Goal: Task Accomplishment & Management: Use online tool/utility

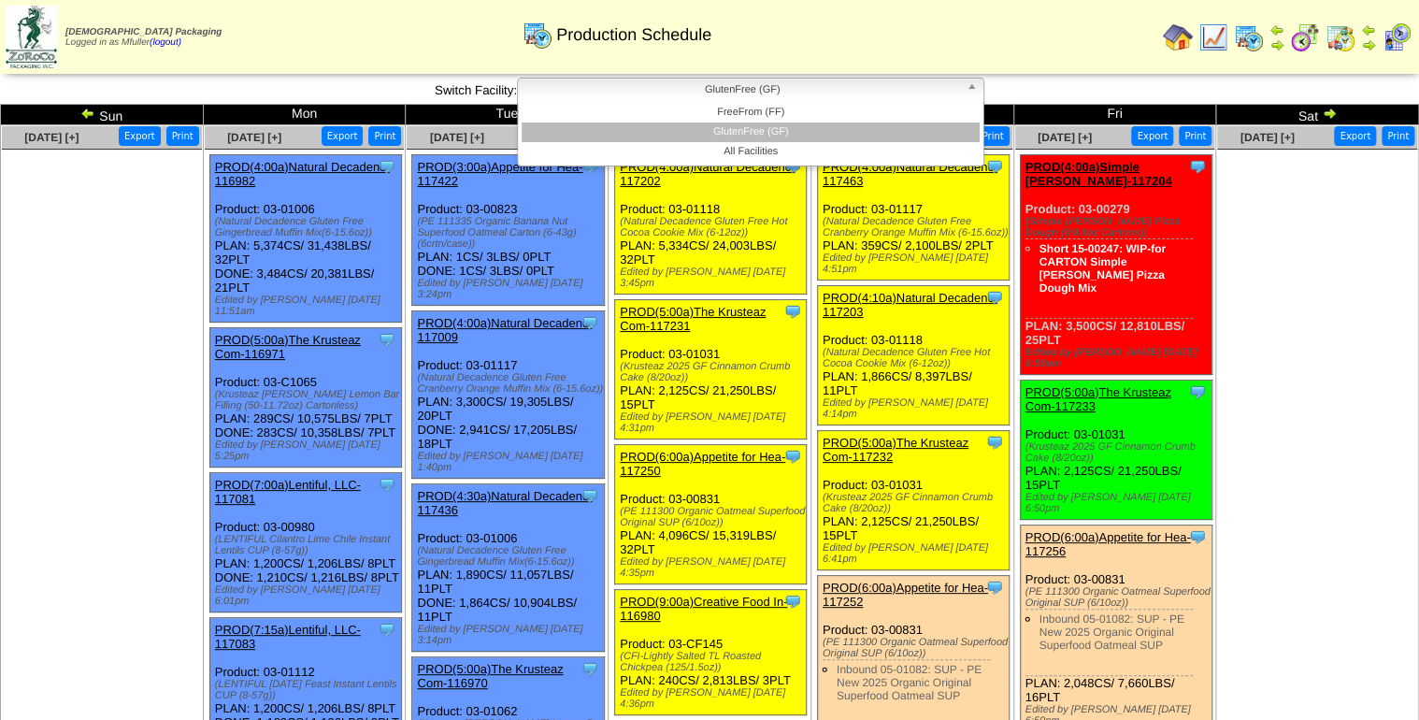
click at [820, 91] on span "GlutenFree (GF)" at bounding box center [742, 90] width 434 height 22
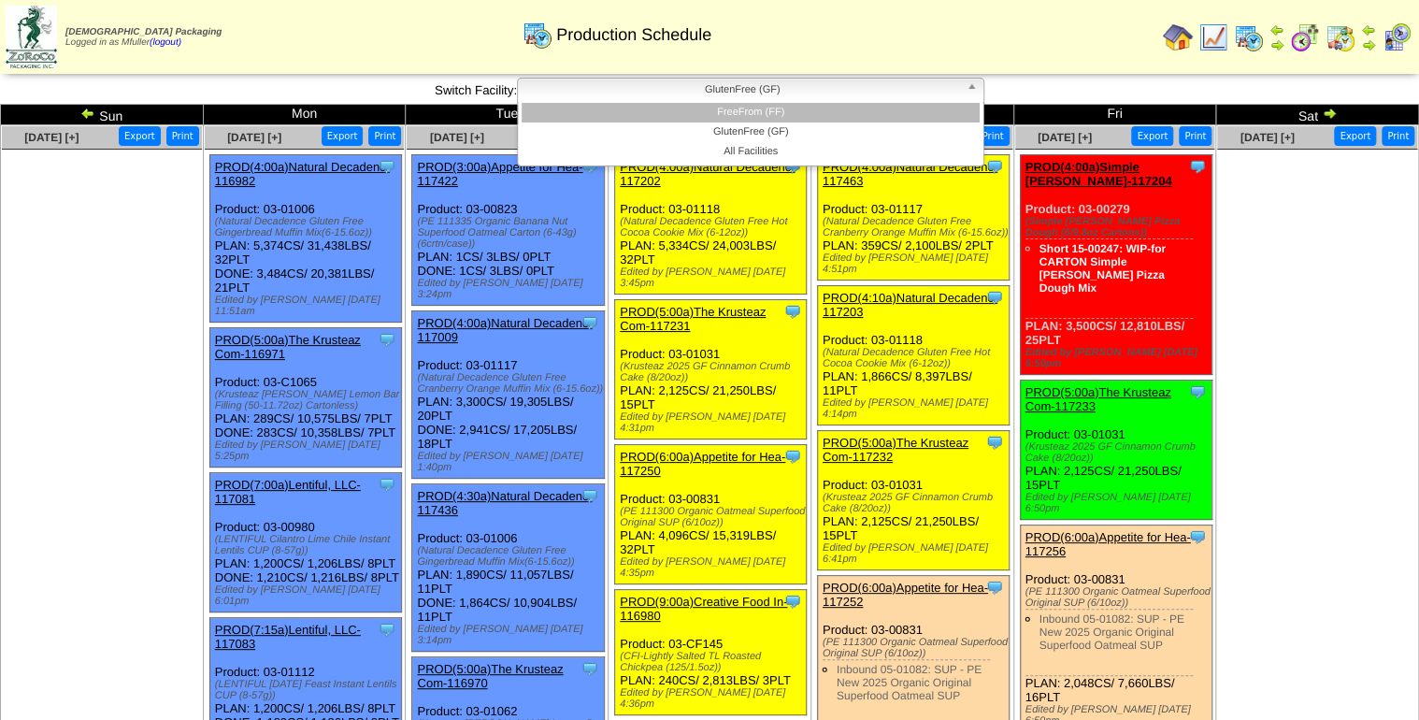
click at [814, 108] on li "FreeFrom (FF)" at bounding box center [751, 113] width 458 height 20
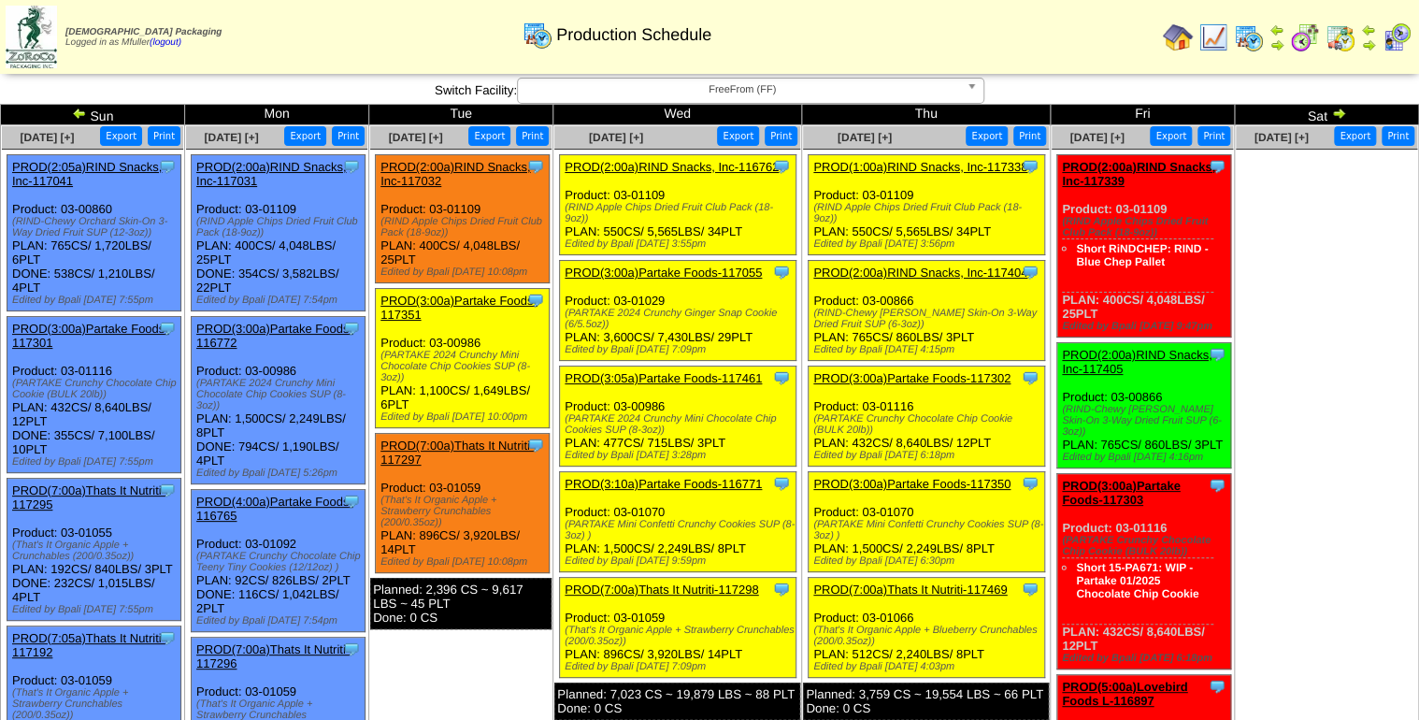
click at [925, 168] on link "PROD(1:00a)RIND Snacks, Inc-117338" at bounding box center [920, 167] width 214 height 14
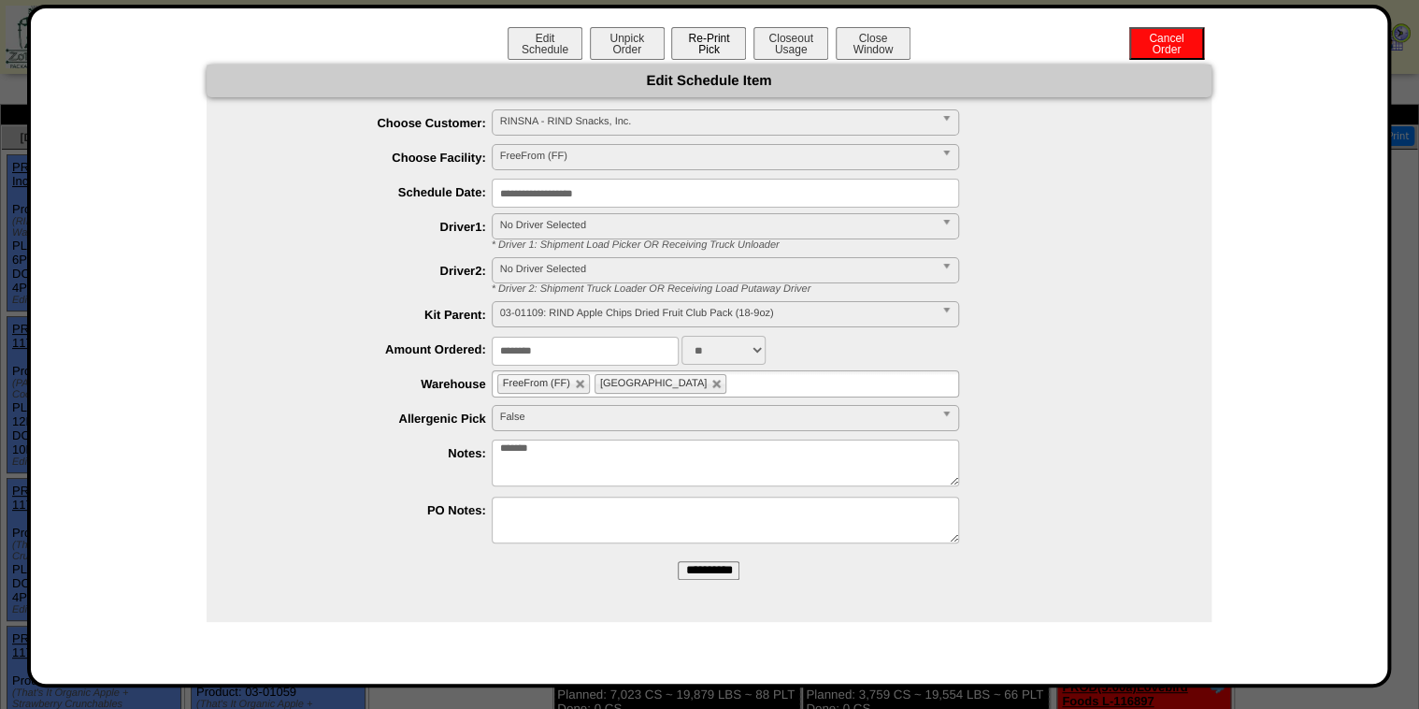
click at [722, 41] on button "Re-Print Pick" at bounding box center [708, 43] width 75 height 33
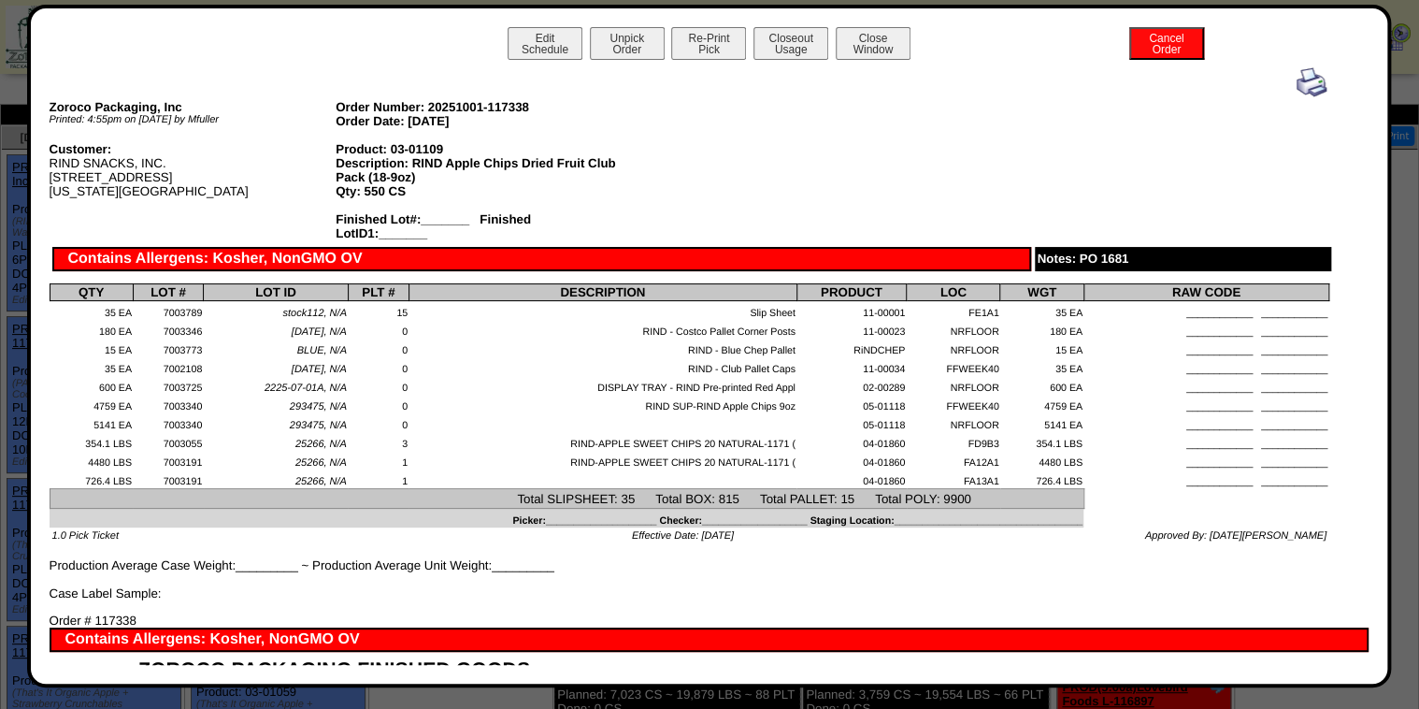
click at [1305, 78] on img at bounding box center [1312, 82] width 30 height 30
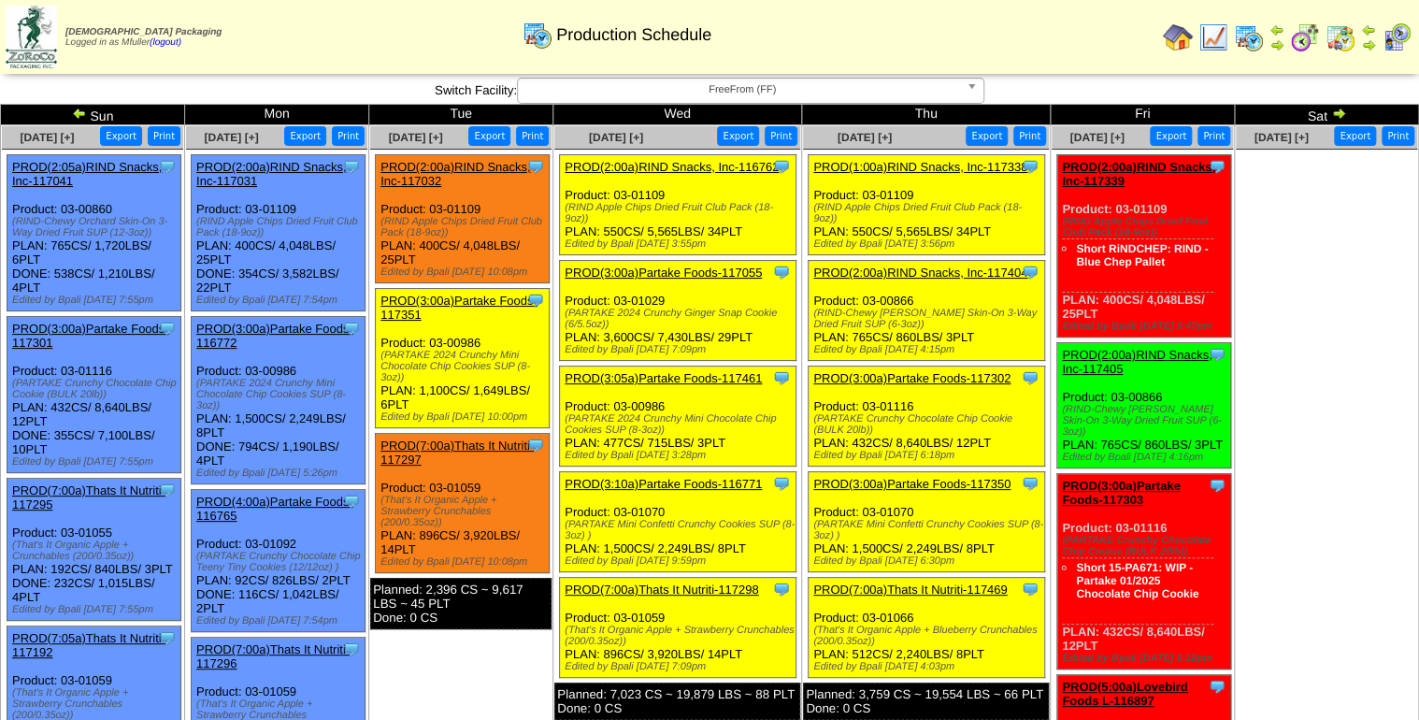
click at [931, 274] on link "PROD(2:00a)RIND Snacks, Inc-117404" at bounding box center [920, 273] width 214 height 14
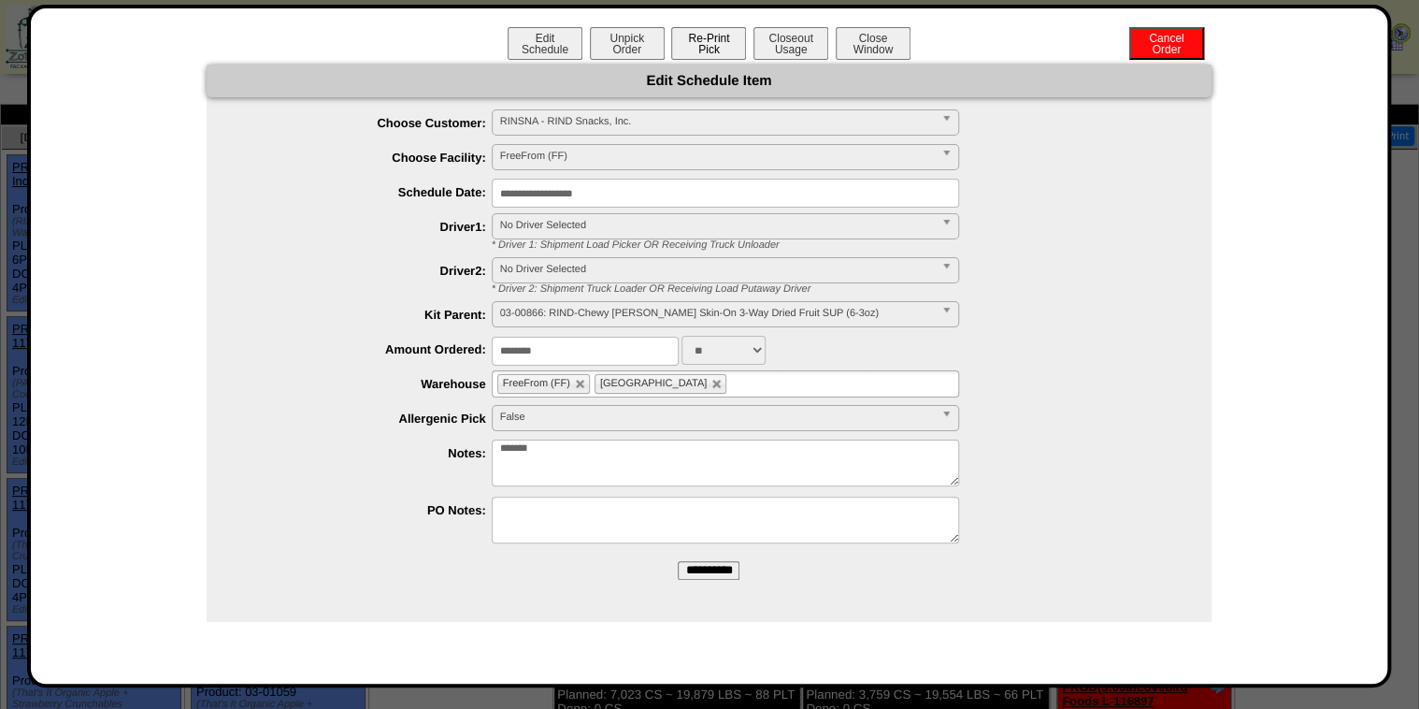
click at [714, 50] on button "Re-Print Pick" at bounding box center [708, 43] width 75 height 33
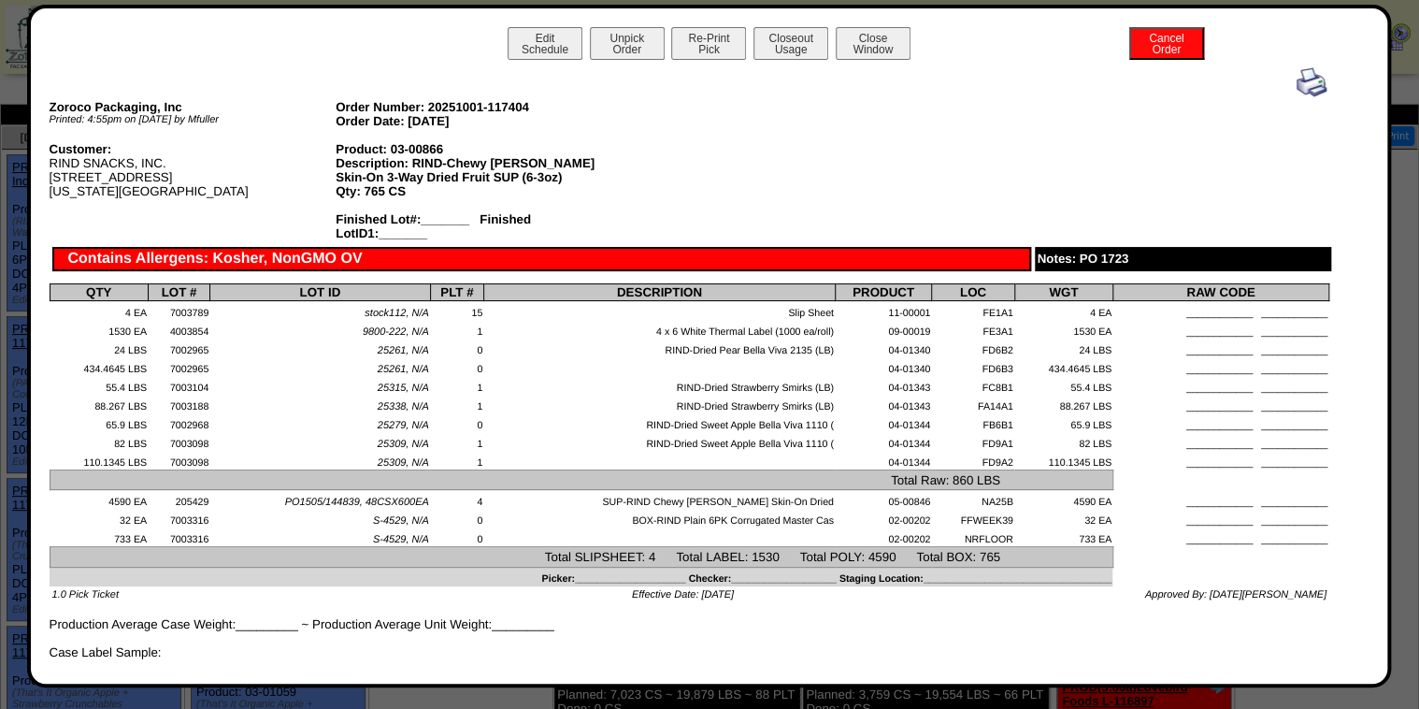
click at [1304, 85] on img at bounding box center [1312, 82] width 30 height 30
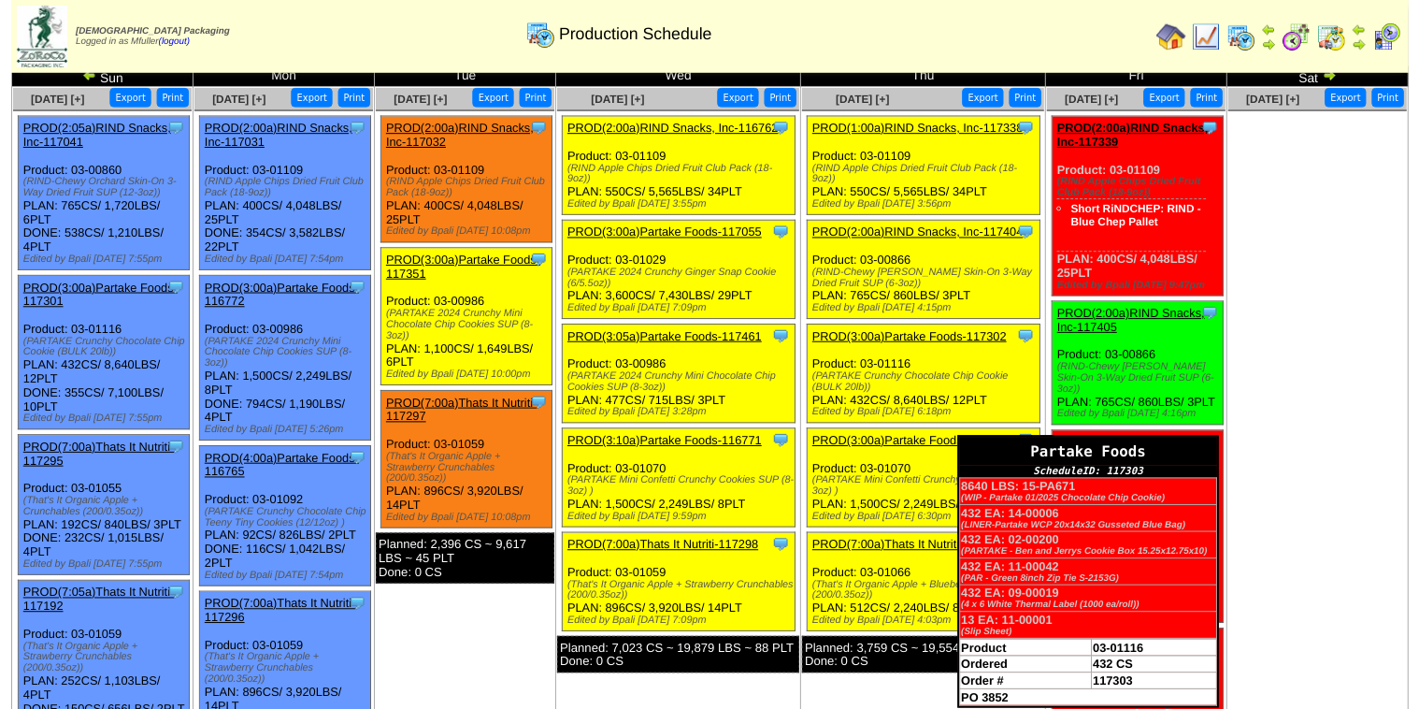
scroll to position [75, 0]
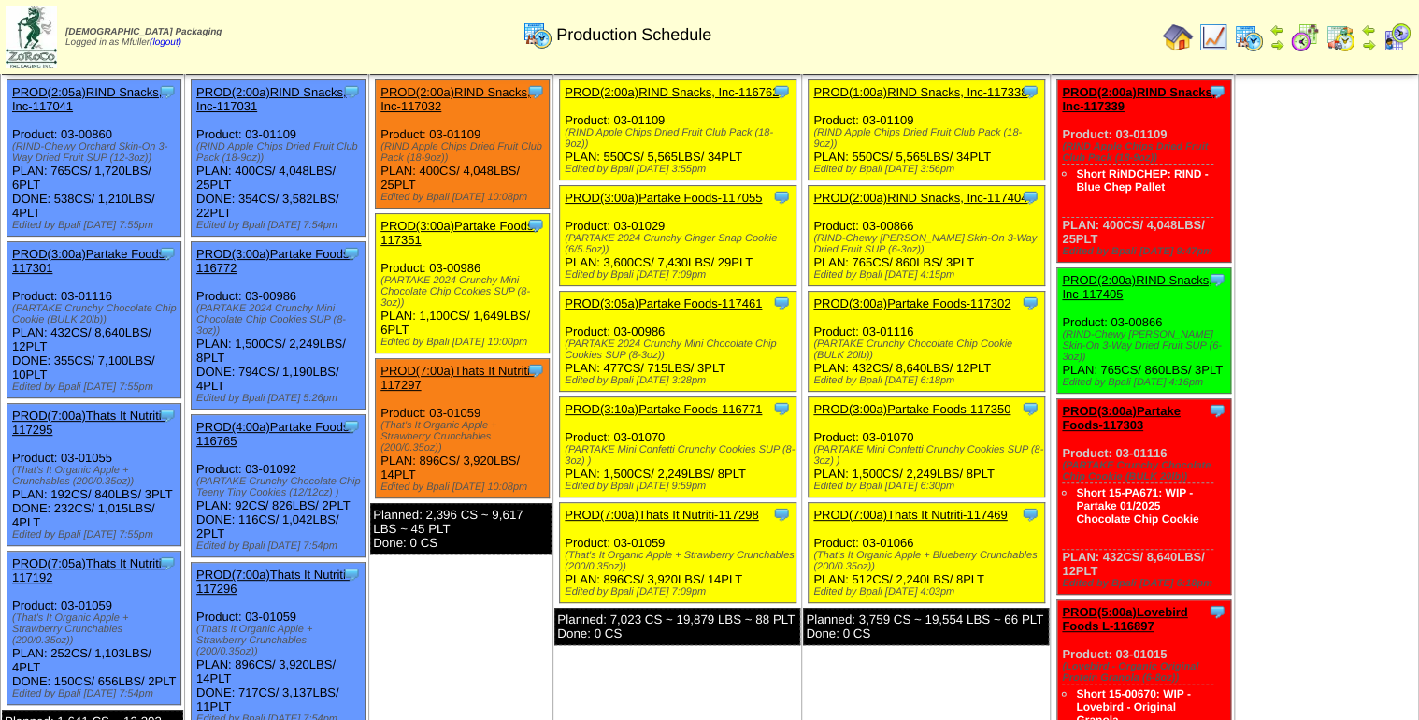
click at [916, 308] on link "PROD(3:00a)Partake Foods-117302" at bounding box center [911, 303] width 197 height 14
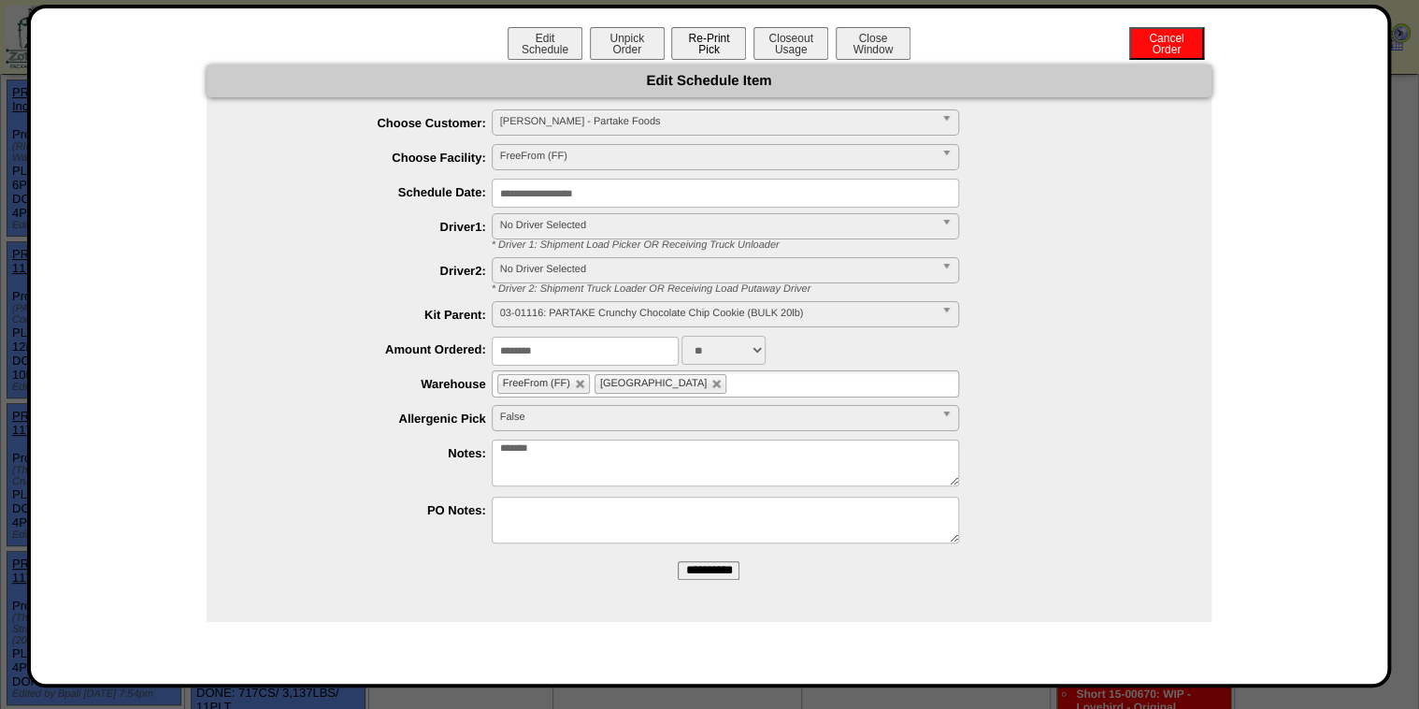
click at [688, 45] on button "Re-Print Pick" at bounding box center [708, 43] width 75 height 33
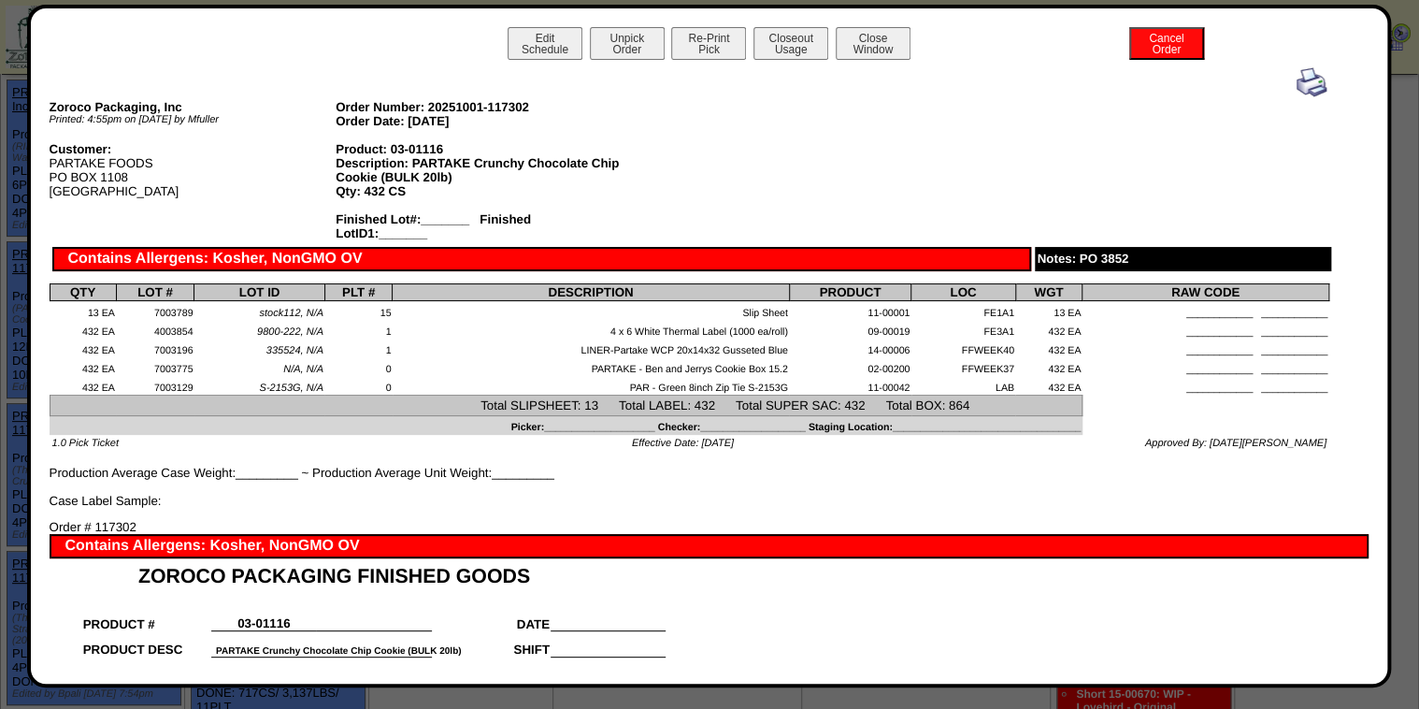
click at [1306, 79] on img at bounding box center [1312, 82] width 30 height 30
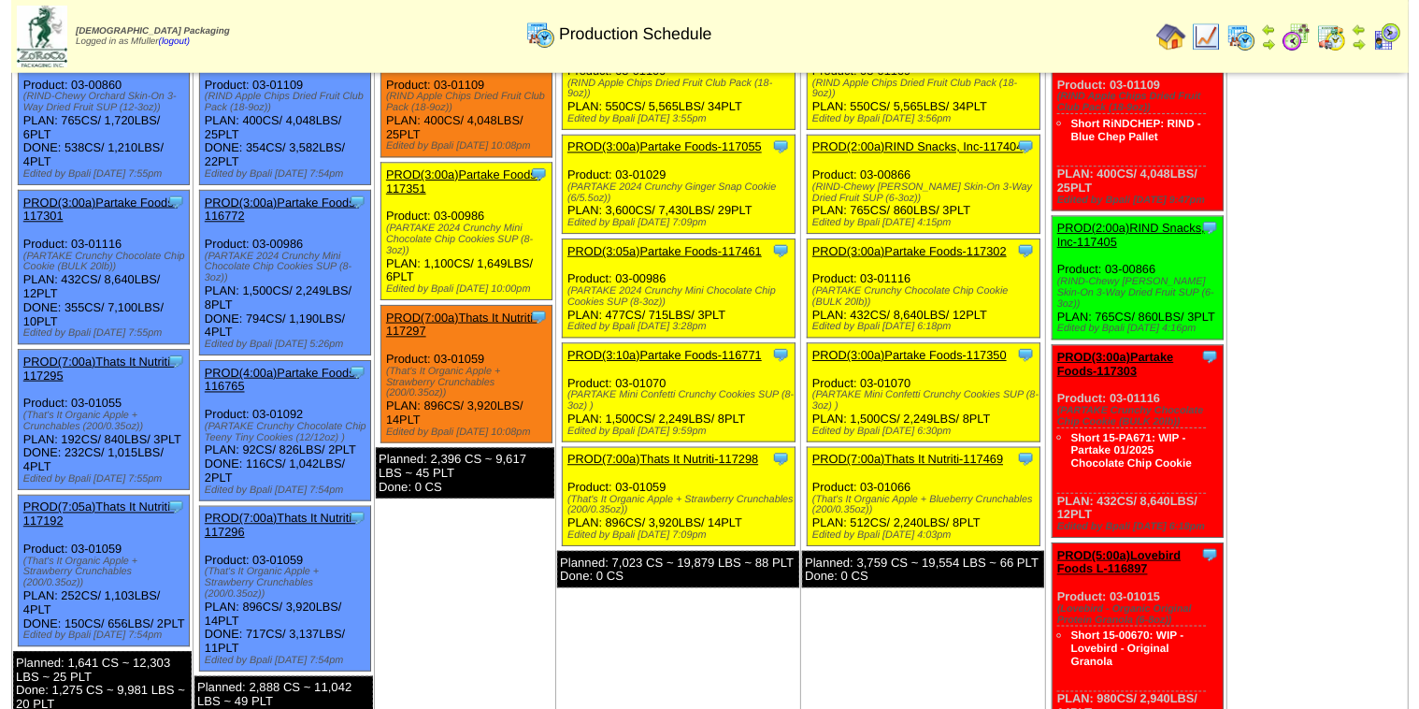
scroll to position [150, 0]
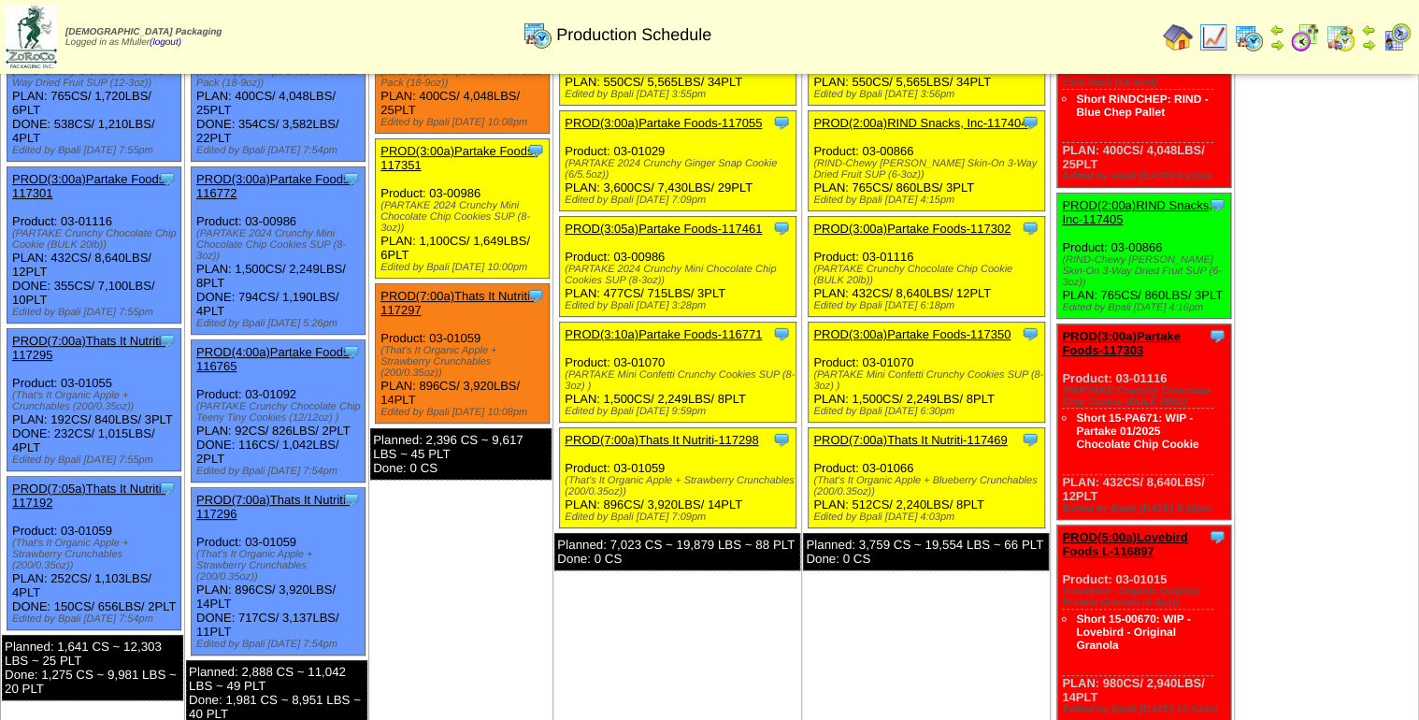
click at [916, 336] on link "PROD(3:00a)Partake Foods-117350" at bounding box center [911, 334] width 197 height 14
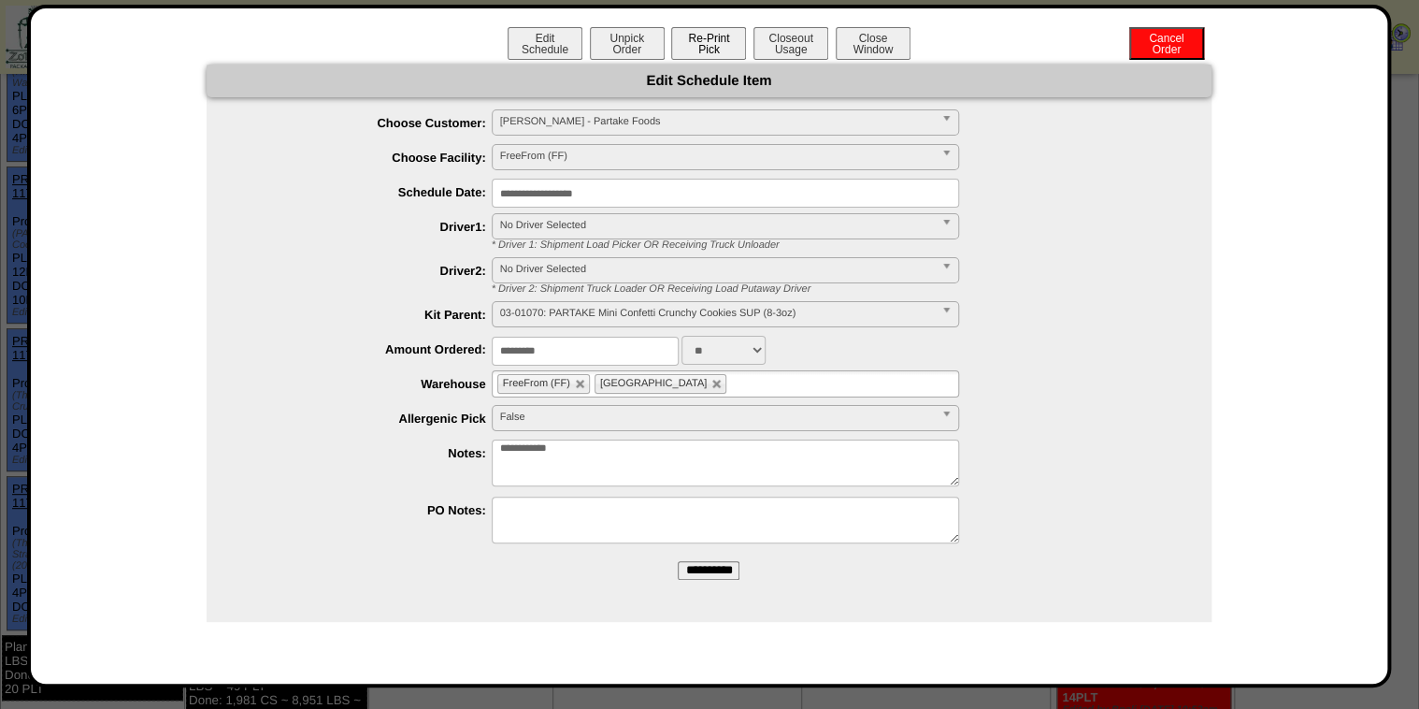
click at [698, 40] on button "Re-Print Pick" at bounding box center [708, 43] width 75 height 33
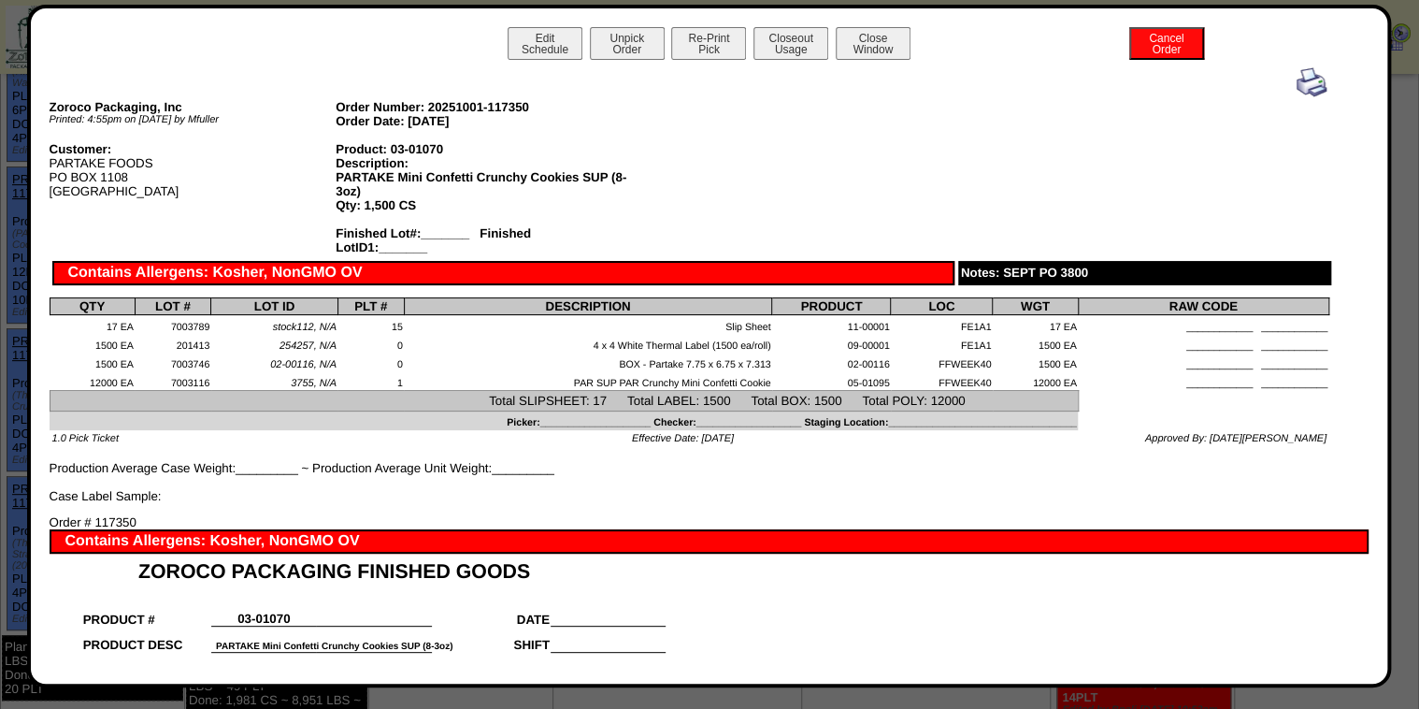
click at [1305, 85] on img at bounding box center [1312, 82] width 30 height 30
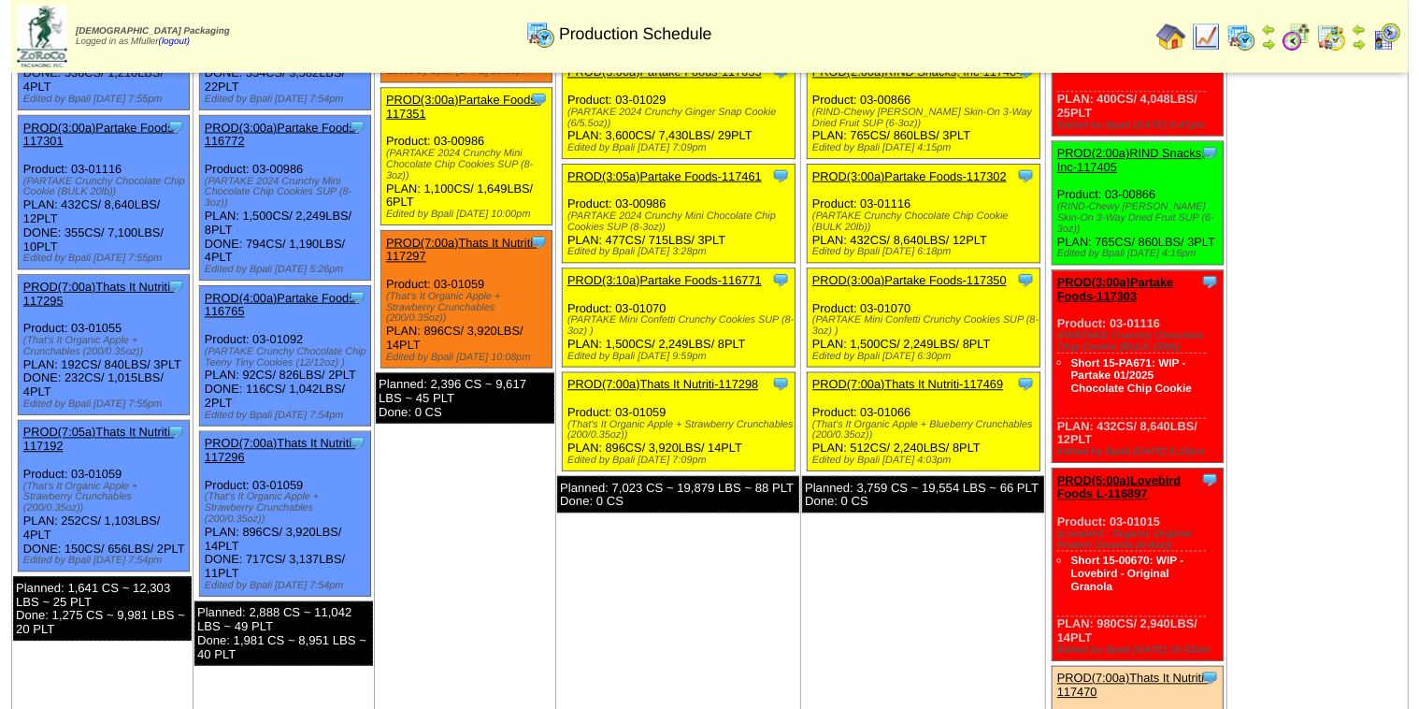
scroll to position [224, 0]
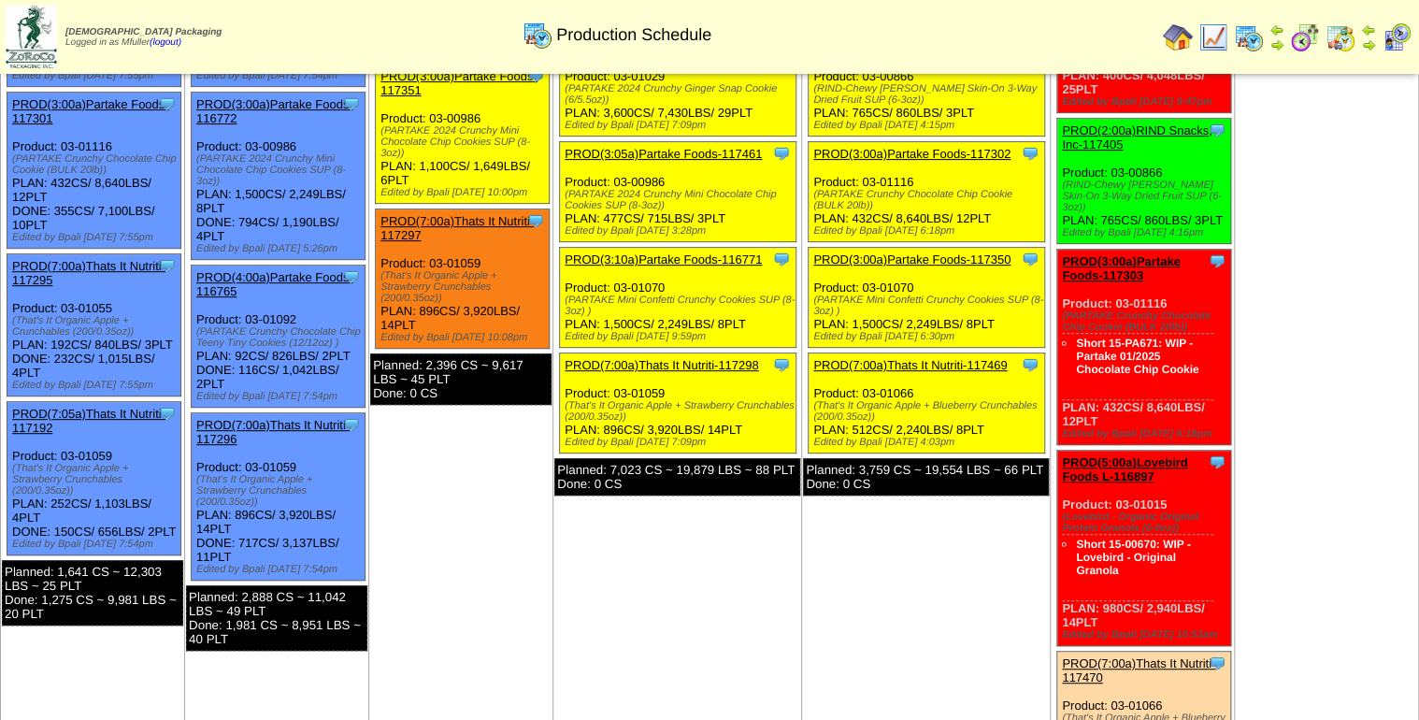
click at [926, 365] on link "PROD(7:00a)Thats It Nutriti-117469" at bounding box center [910, 365] width 194 height 14
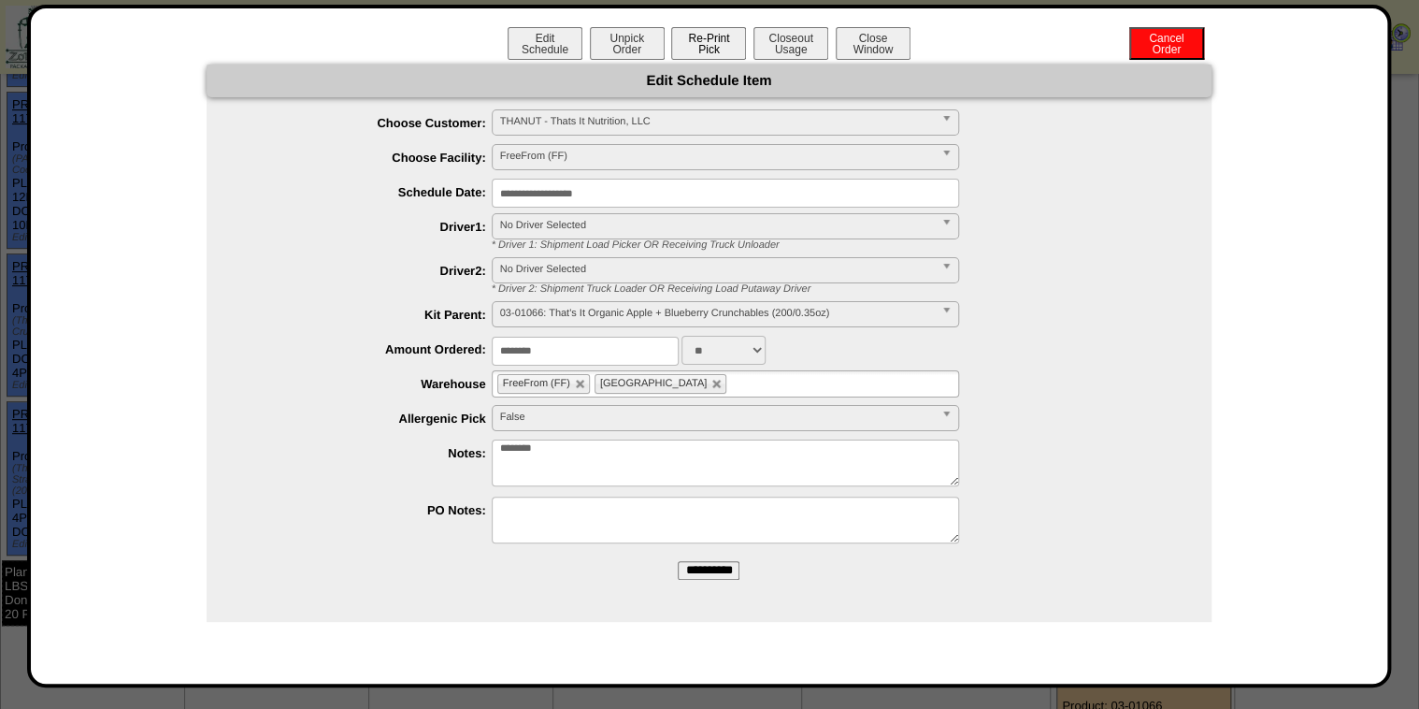
click at [712, 44] on button "Re-Print Pick" at bounding box center [708, 43] width 75 height 33
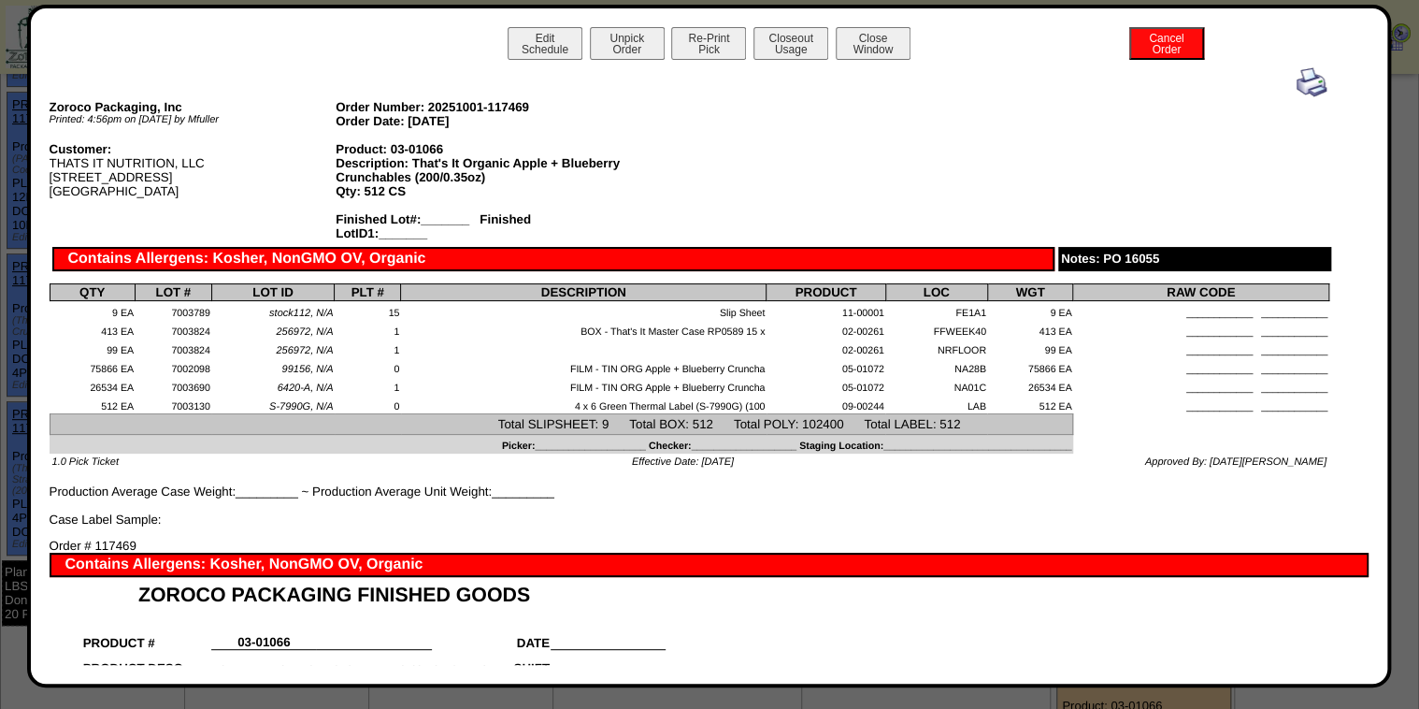
click at [1298, 86] on img at bounding box center [1312, 82] width 30 height 30
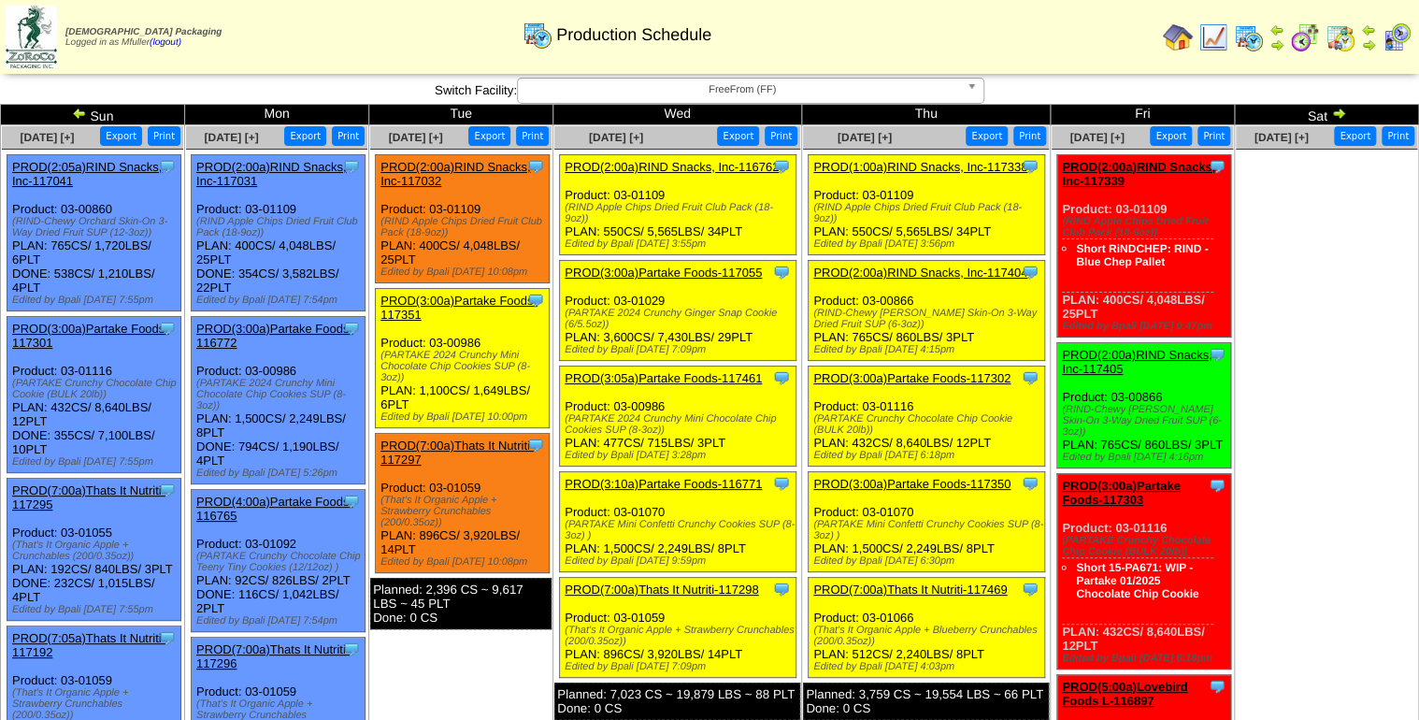
click at [729, 95] on span "FreeFrom (FF)" at bounding box center [742, 90] width 434 height 22
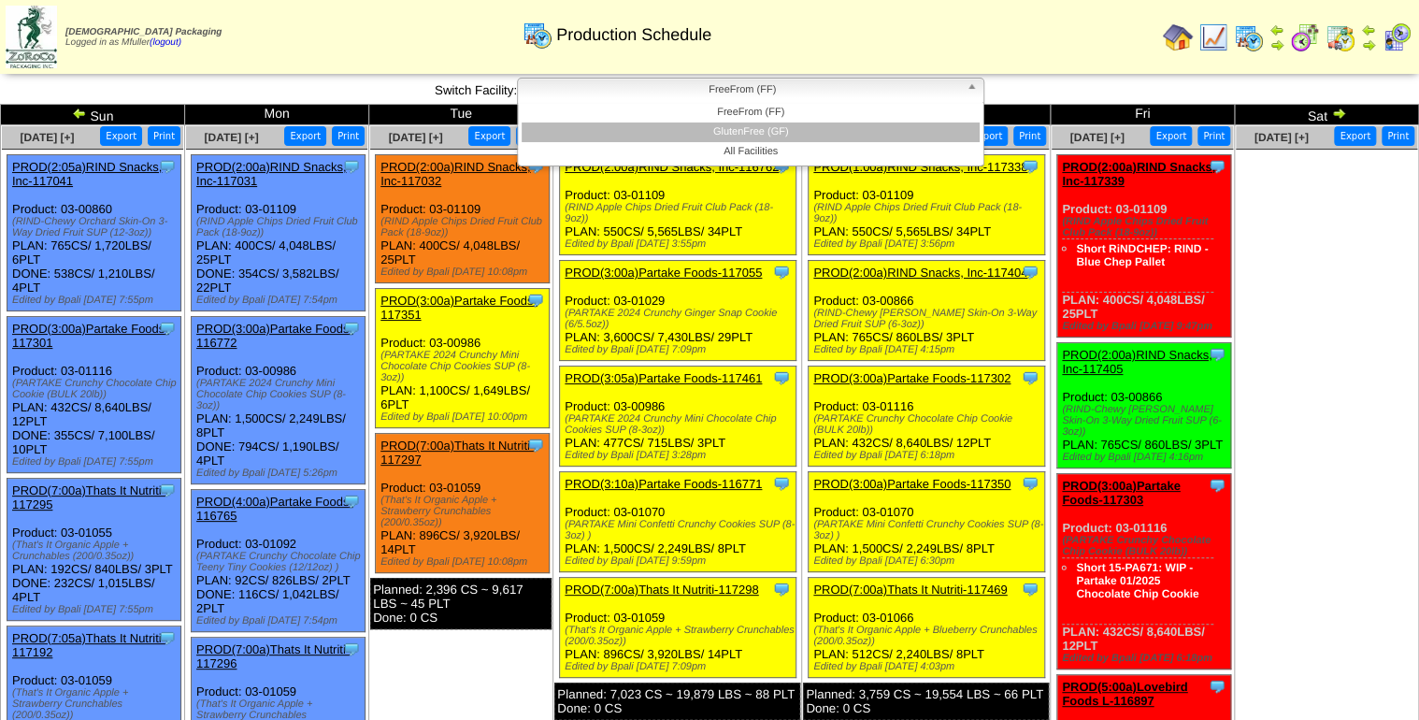
click at [730, 125] on li "GlutenFree (GF)" at bounding box center [751, 132] width 458 height 20
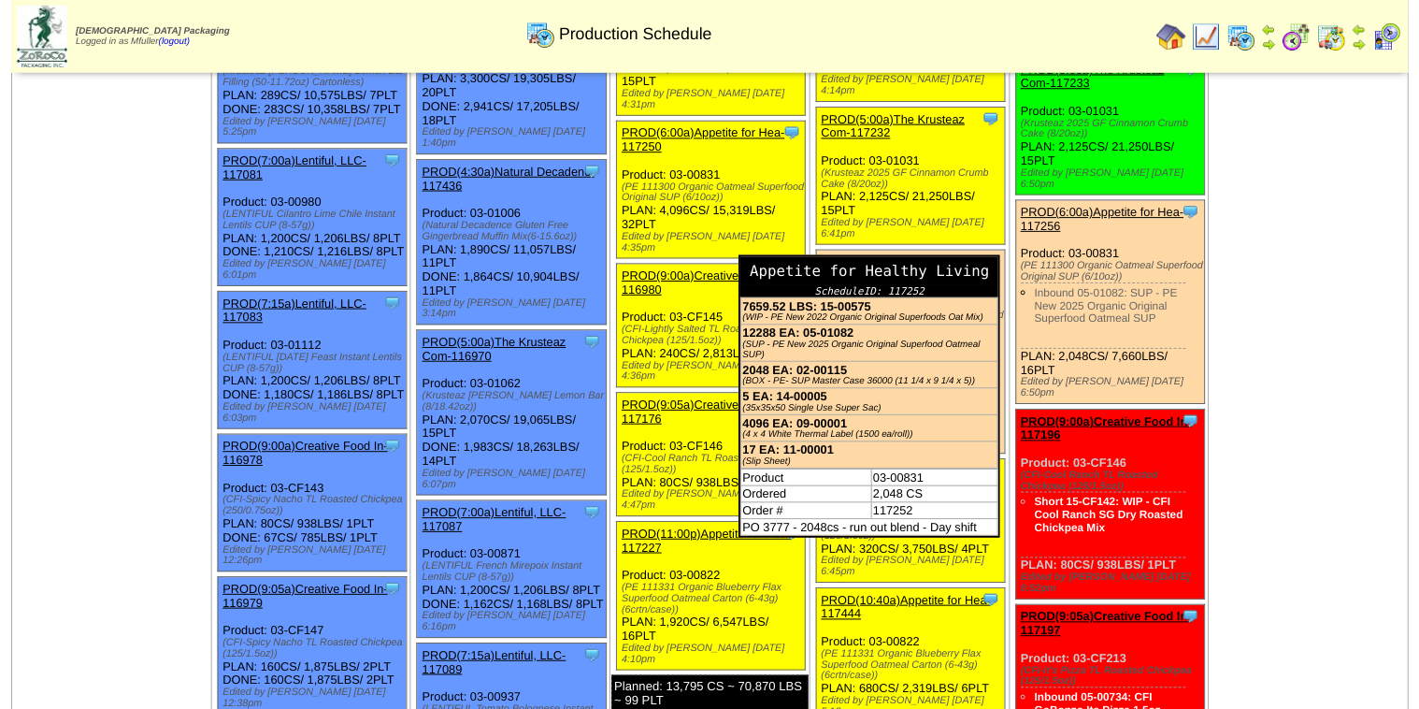
scroll to position [299, 0]
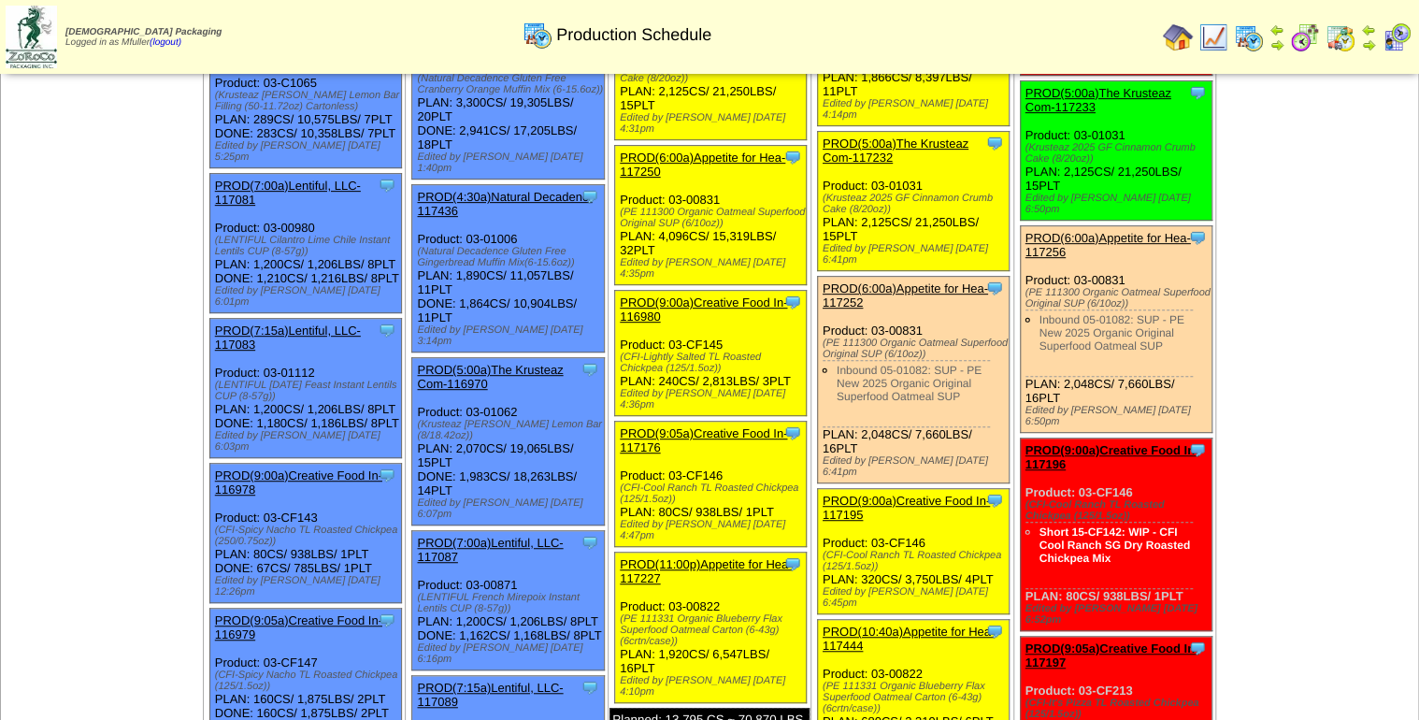
click at [904, 281] on link "PROD(6:00a)Appetite for Hea-117252" at bounding box center [906, 295] width 166 height 28
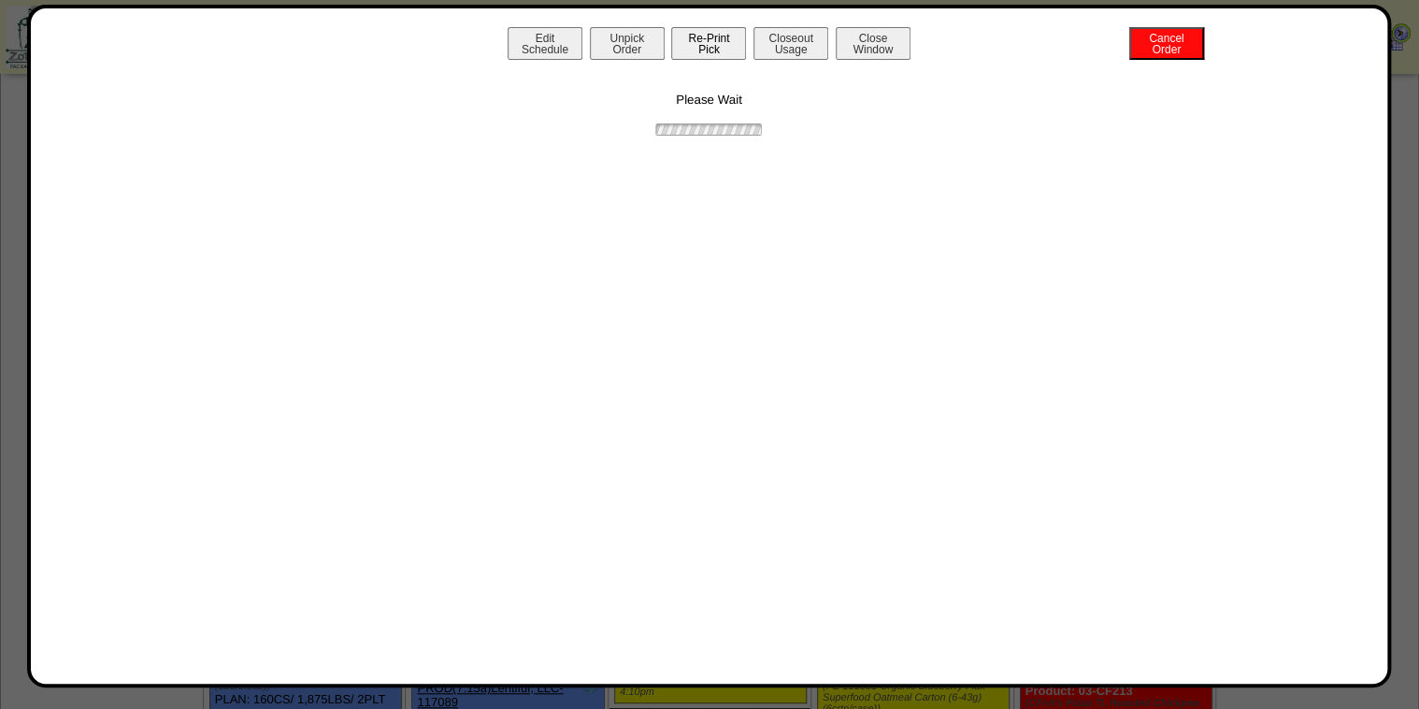
click at [724, 49] on button "Re-Print Pick" at bounding box center [708, 43] width 75 height 33
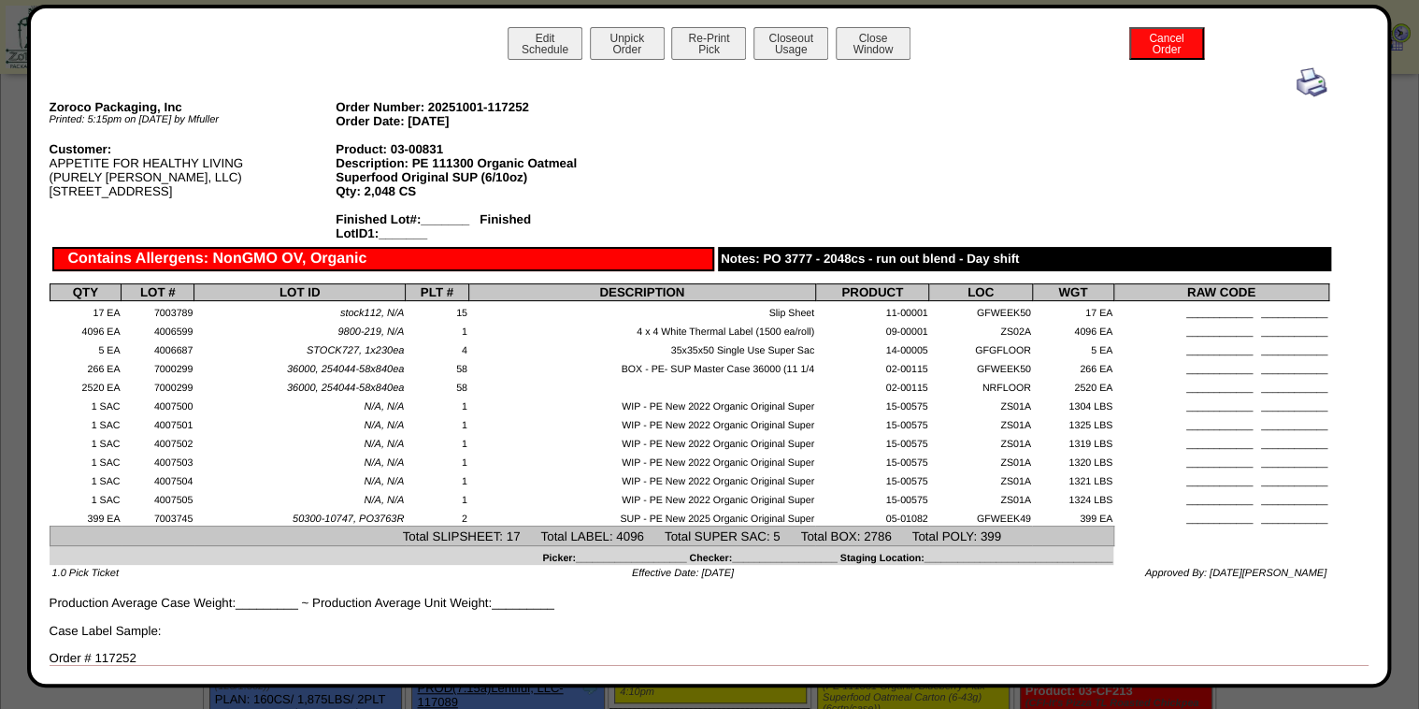
click at [1305, 85] on img at bounding box center [1312, 82] width 30 height 30
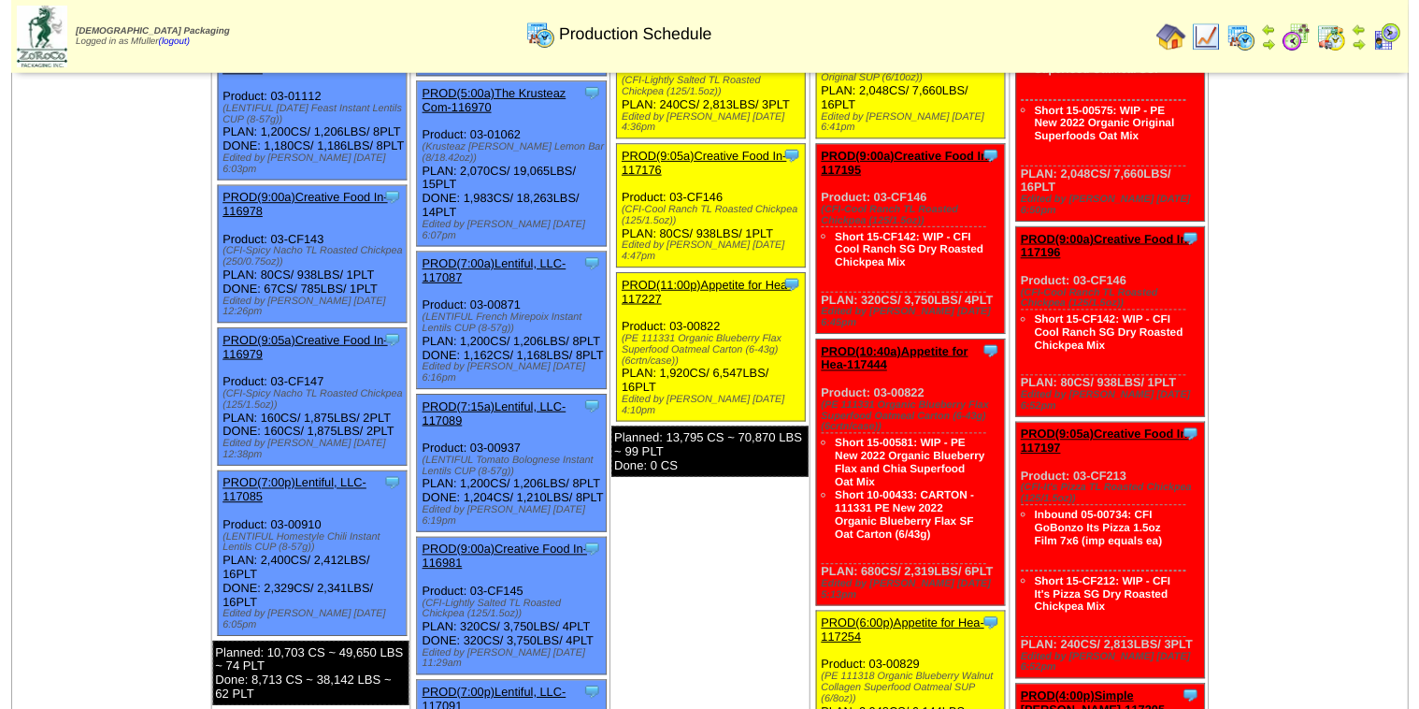
scroll to position [598, 0]
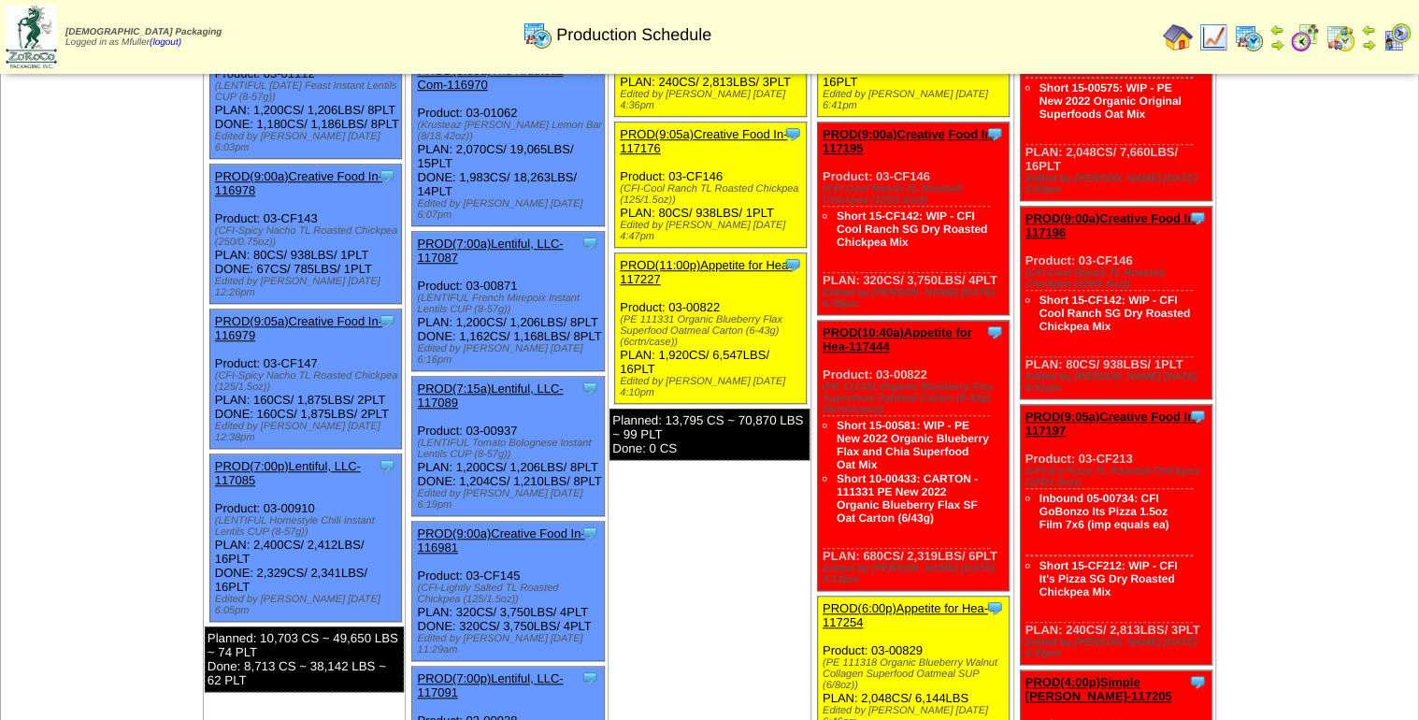
click at [916, 601] on link "PROD(6:00p)Appetite for Hea-117254" at bounding box center [906, 615] width 166 height 28
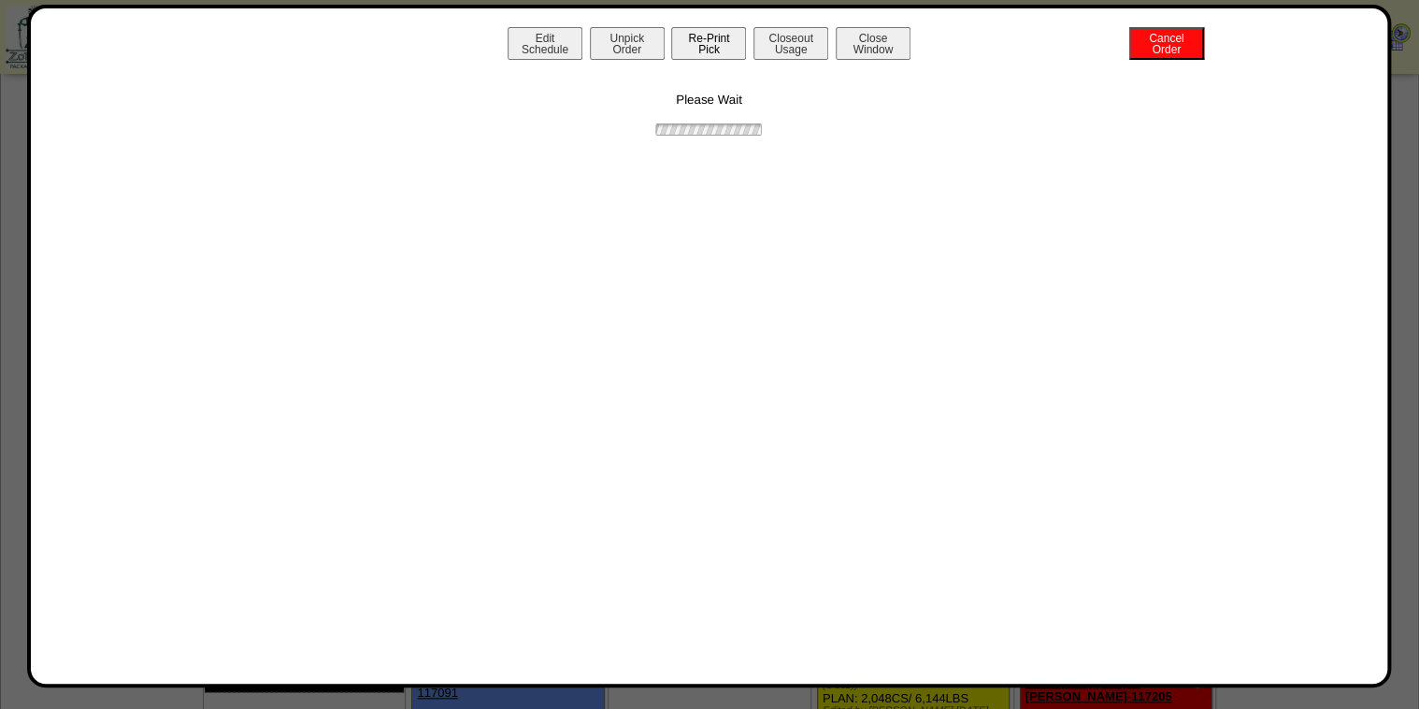
click at [698, 53] on button "Re-Print Pick" at bounding box center [708, 43] width 75 height 33
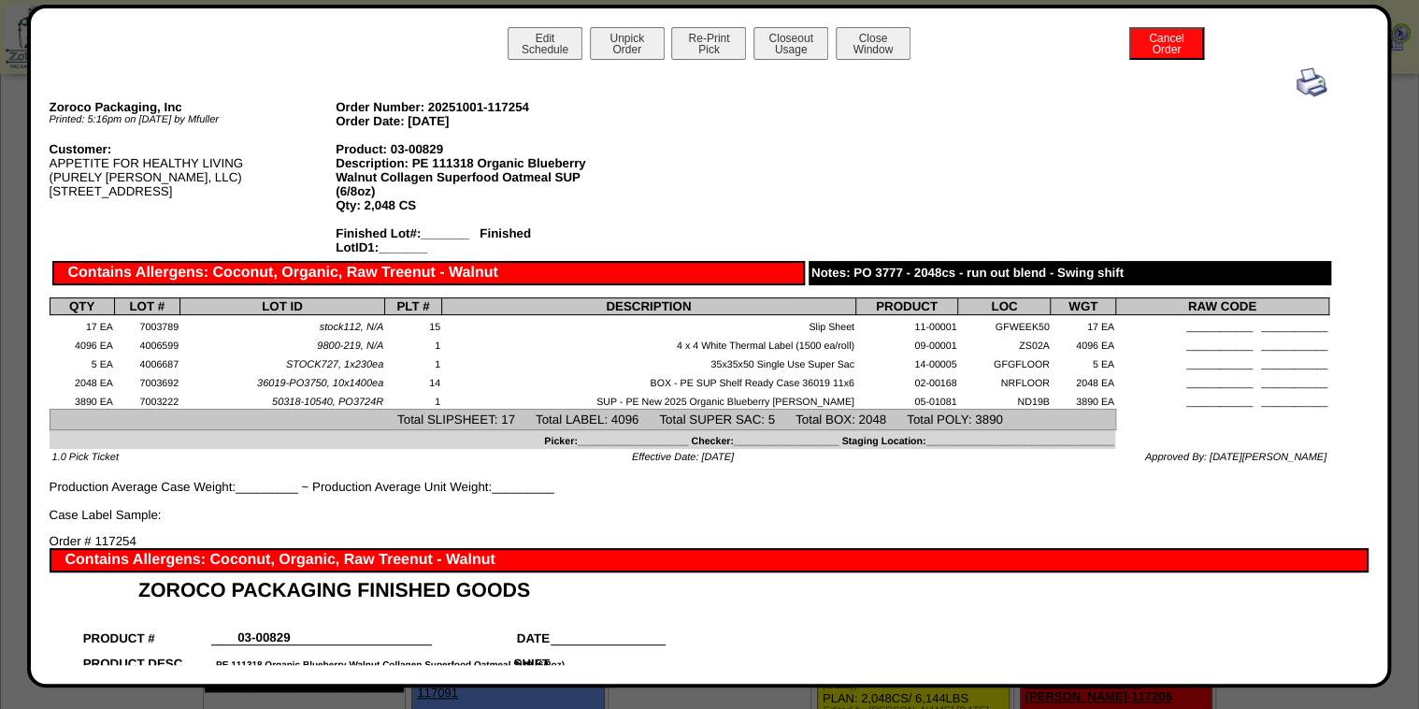
click at [1301, 85] on img at bounding box center [1312, 82] width 30 height 30
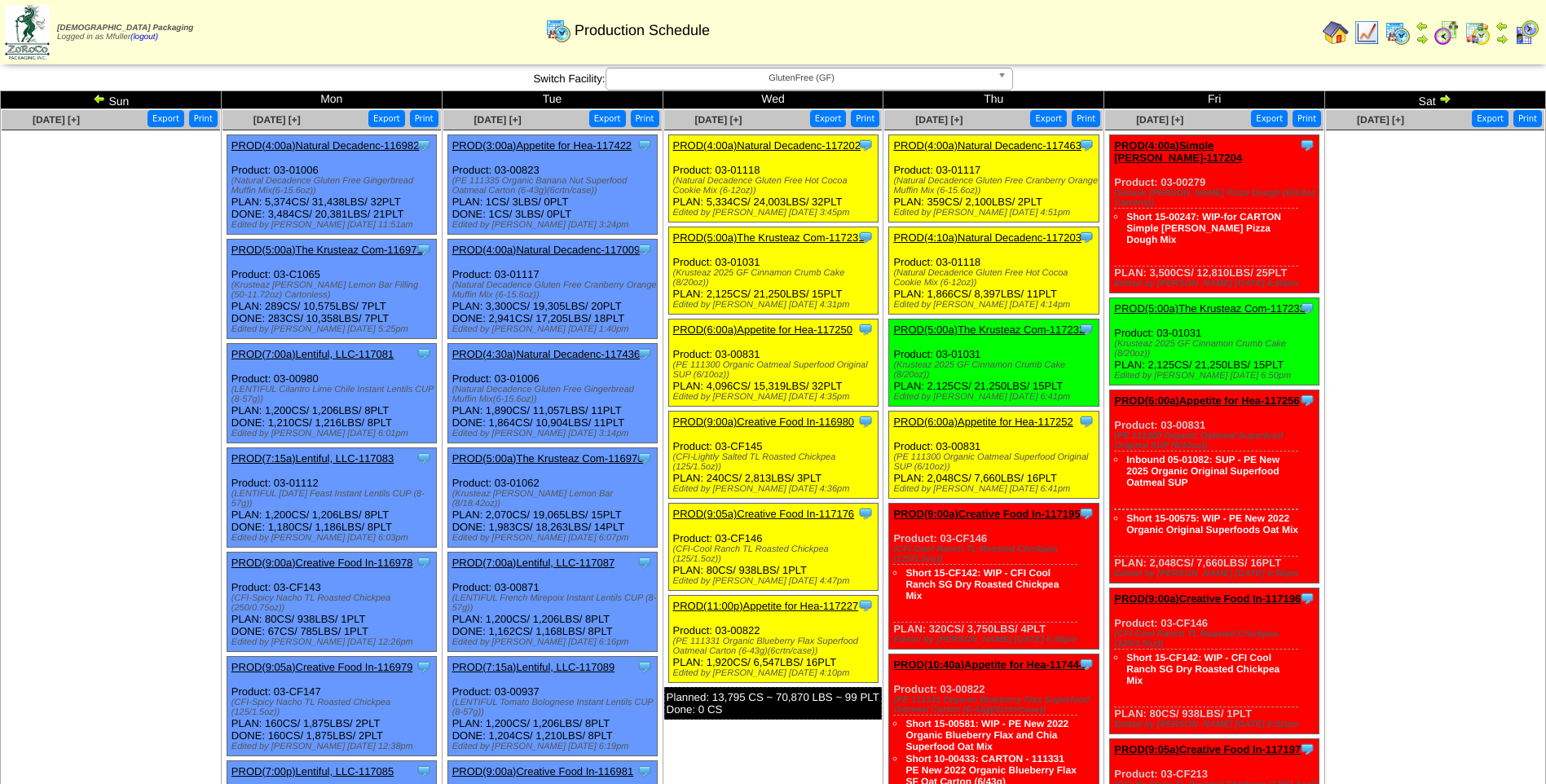
click at [755, 81] on span "GlutenFree (GF)" at bounding box center [802, 78] width 378 height 19
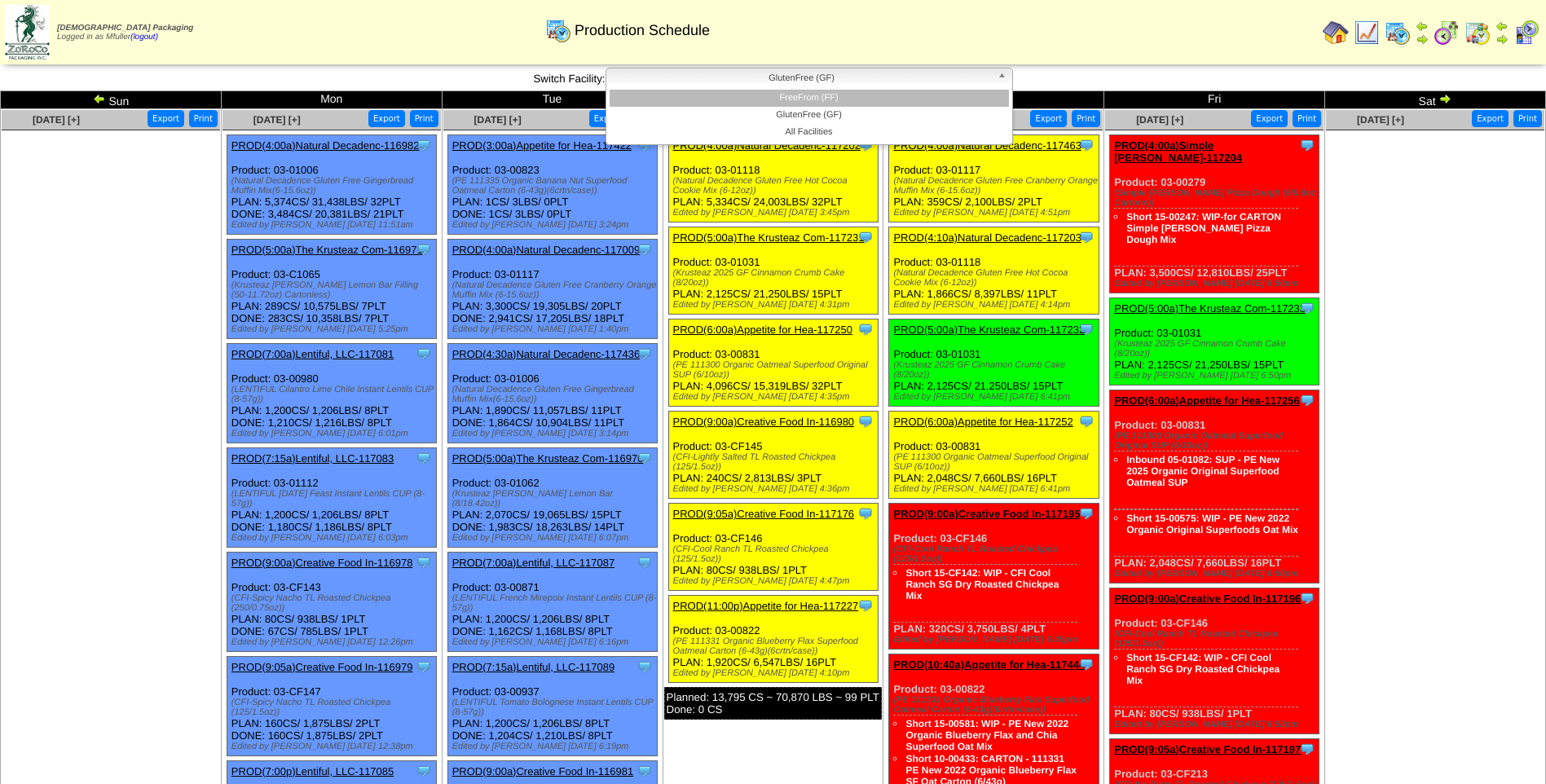
click at [751, 91] on li "FreeFrom (FF)" at bounding box center [809, 98] width 399 height 17
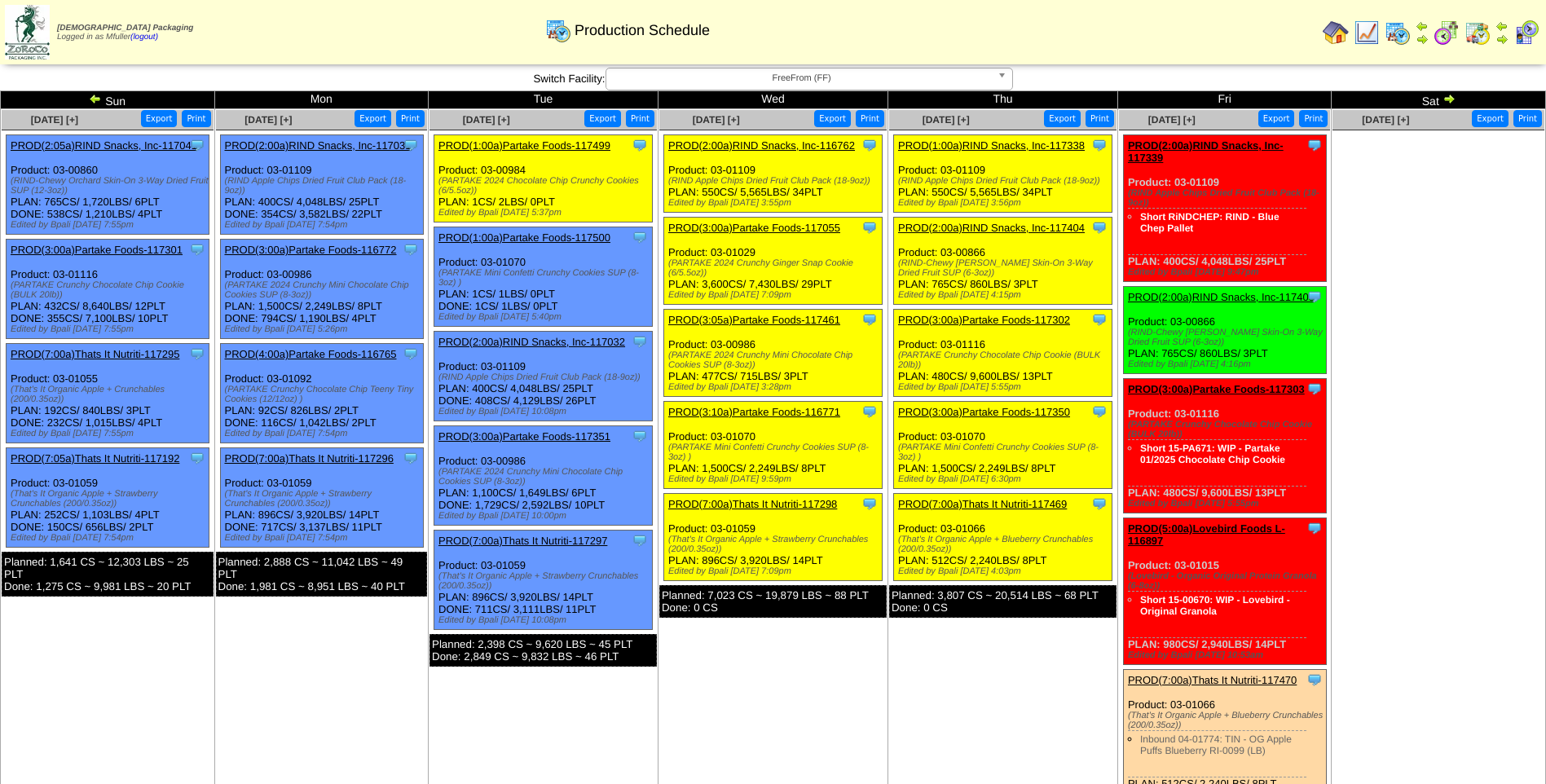
click at [1010, 411] on link "PROD(3:00a)Partake Foods-117350" at bounding box center [983, 412] width 172 height 12
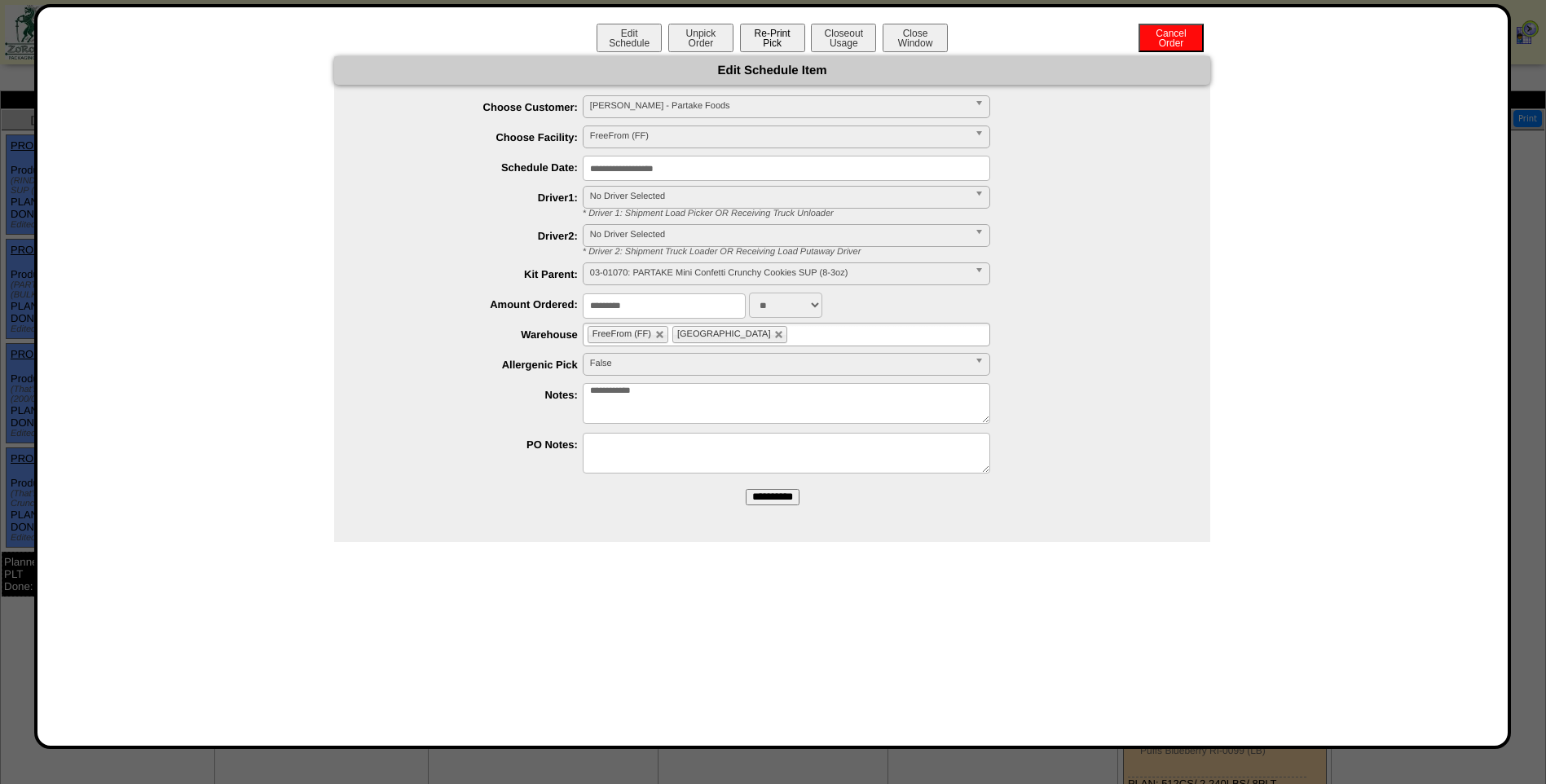
click at [776, 37] on button "Re-Print Pick" at bounding box center [772, 37] width 65 height 29
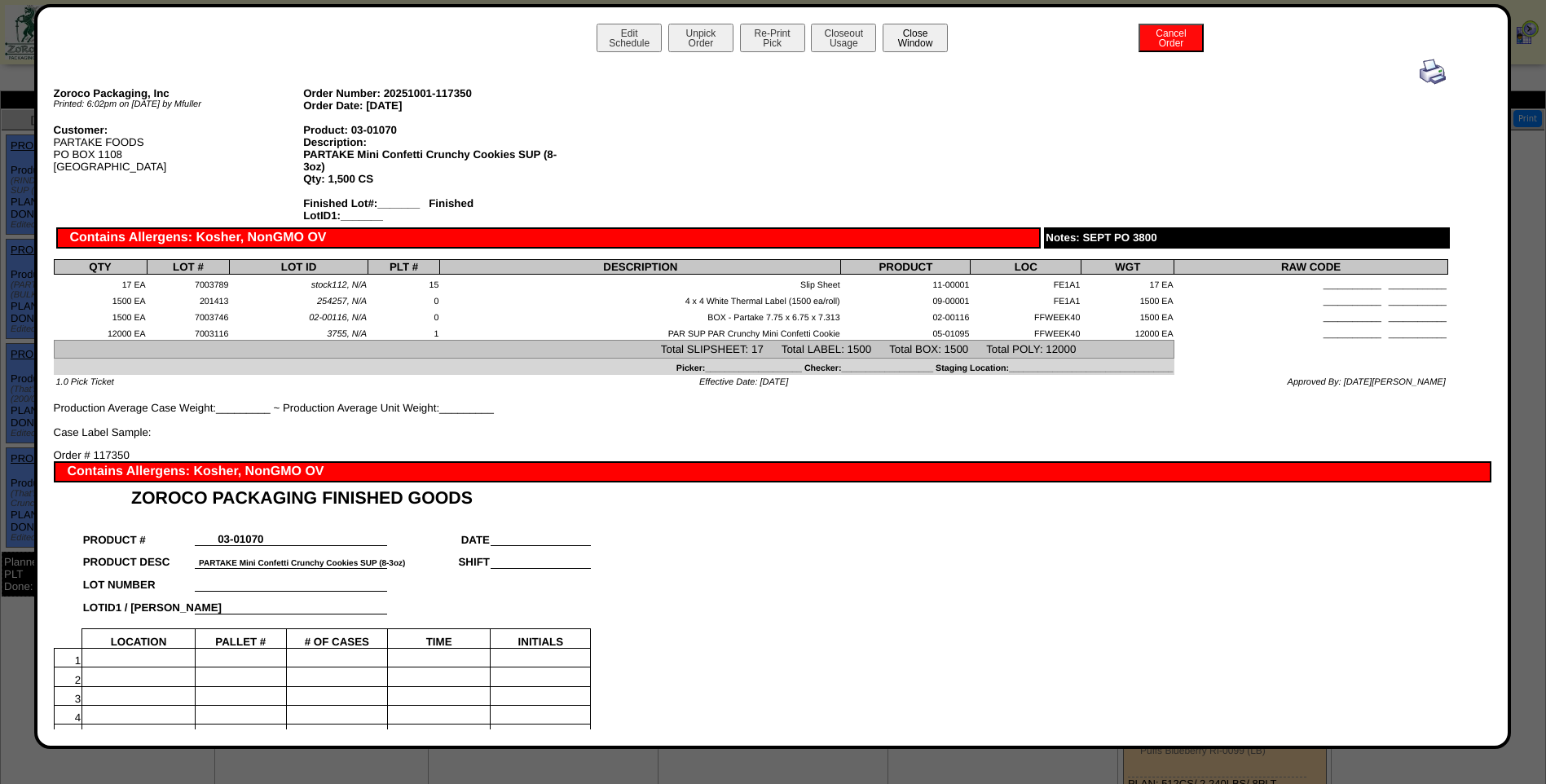
click at [919, 41] on button "Close Window" at bounding box center [915, 37] width 65 height 29
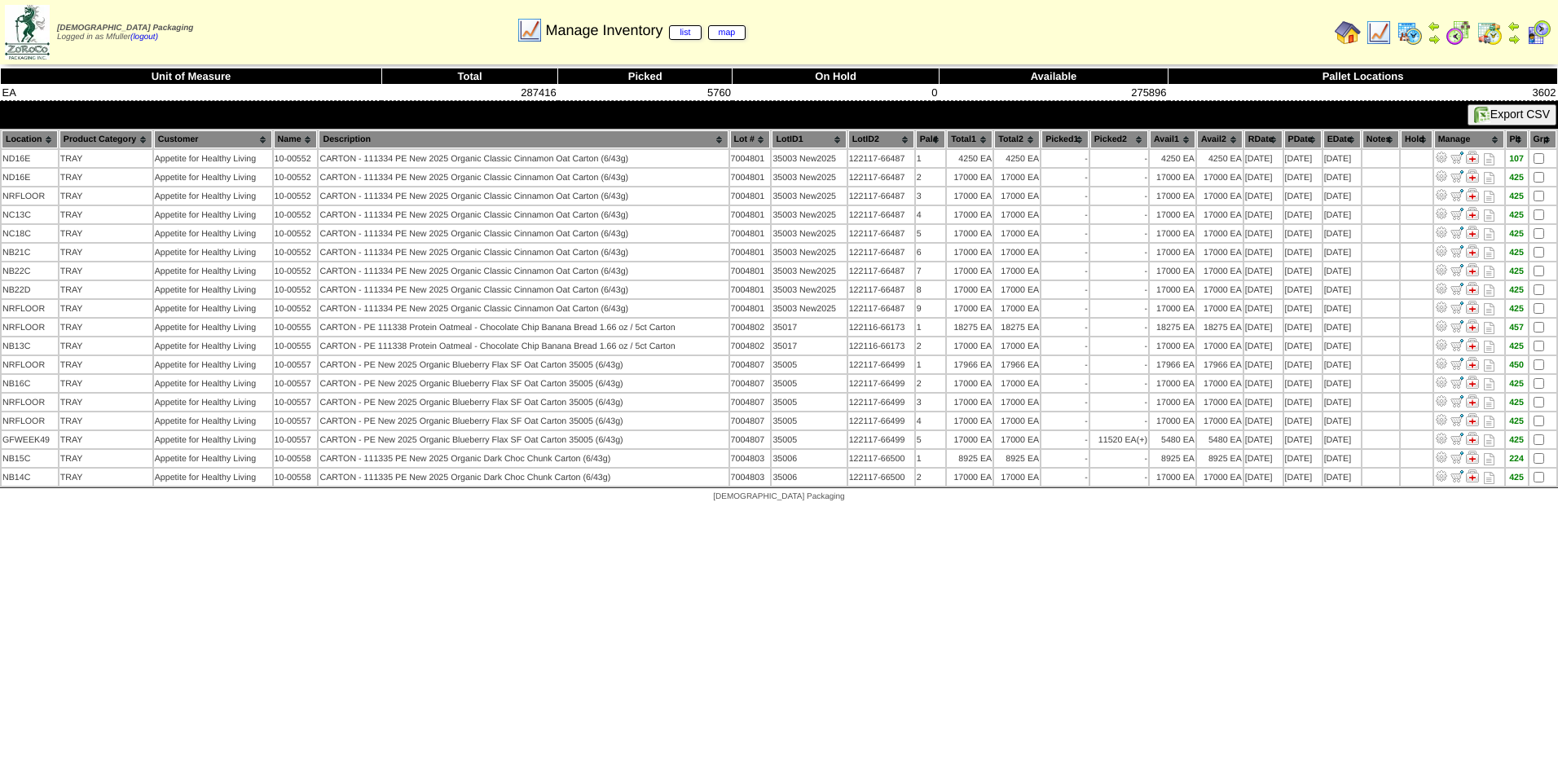
click at [1372, 32] on img at bounding box center [1378, 32] width 26 height 26
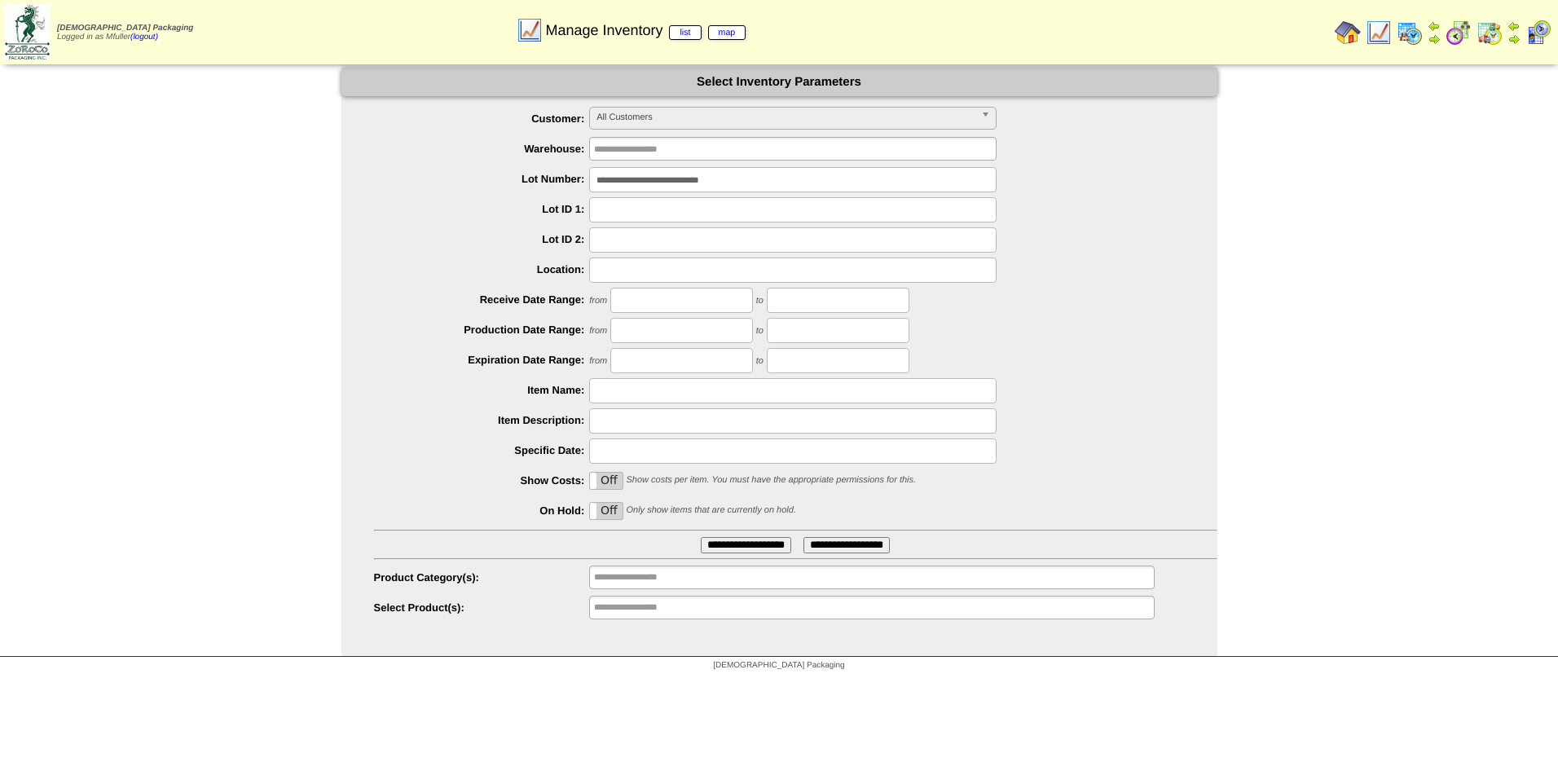
drag, startPoint x: 332, startPoint y: 195, endPoint x: -3, endPoint y: 213, distance: 335.5
click at [0, 213] on html "Zoroco Packaging Logged in as Mfuller (logout) Print All" at bounding box center [779, 339] width 1558 height 679
type input "******"
click at [127, 318] on div "**********" at bounding box center [779, 362] width 1558 height 589
click at [764, 545] on input "**********" at bounding box center [746, 544] width 91 height 17
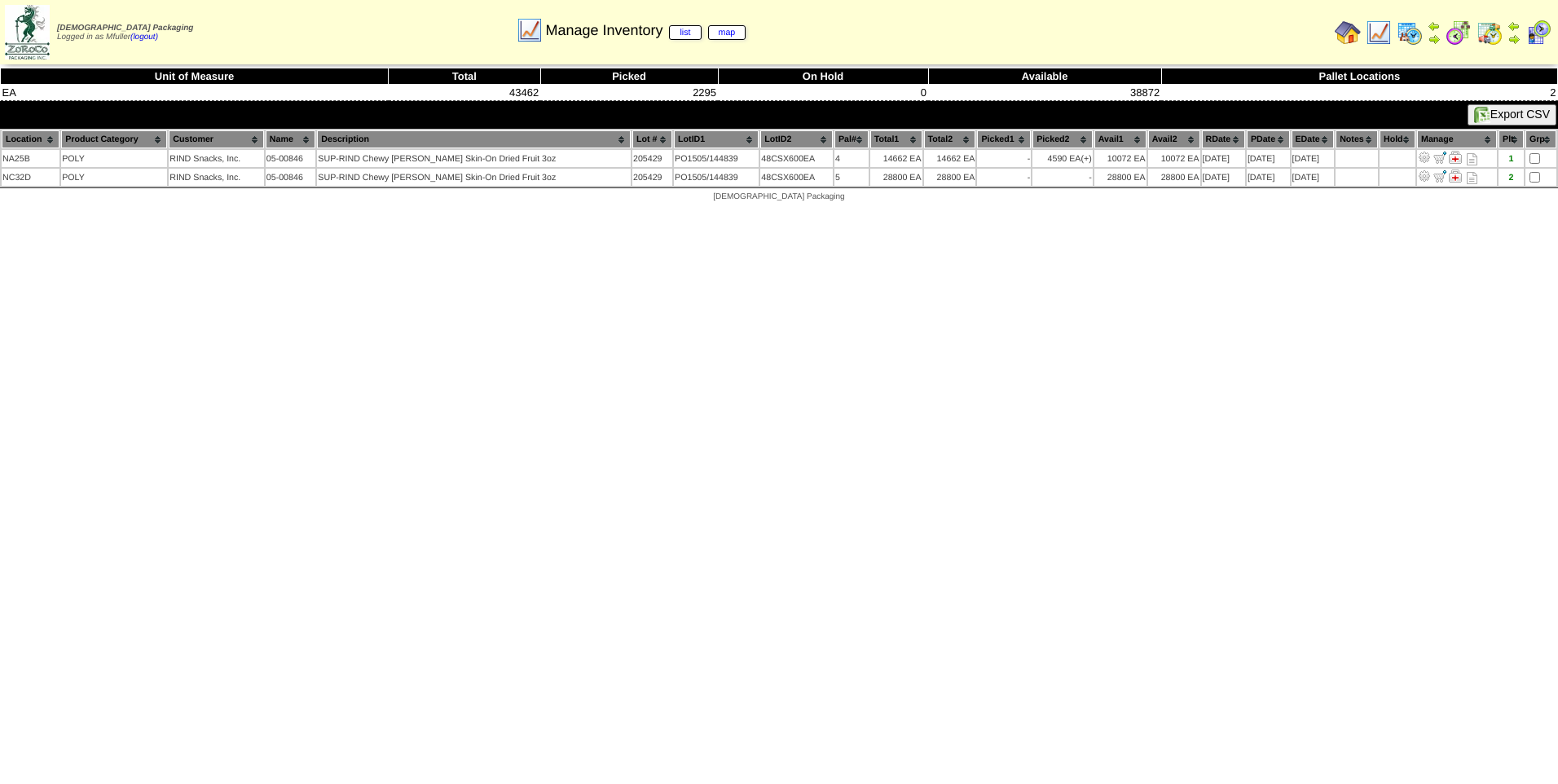
click at [1374, 36] on img at bounding box center [1378, 32] width 26 height 26
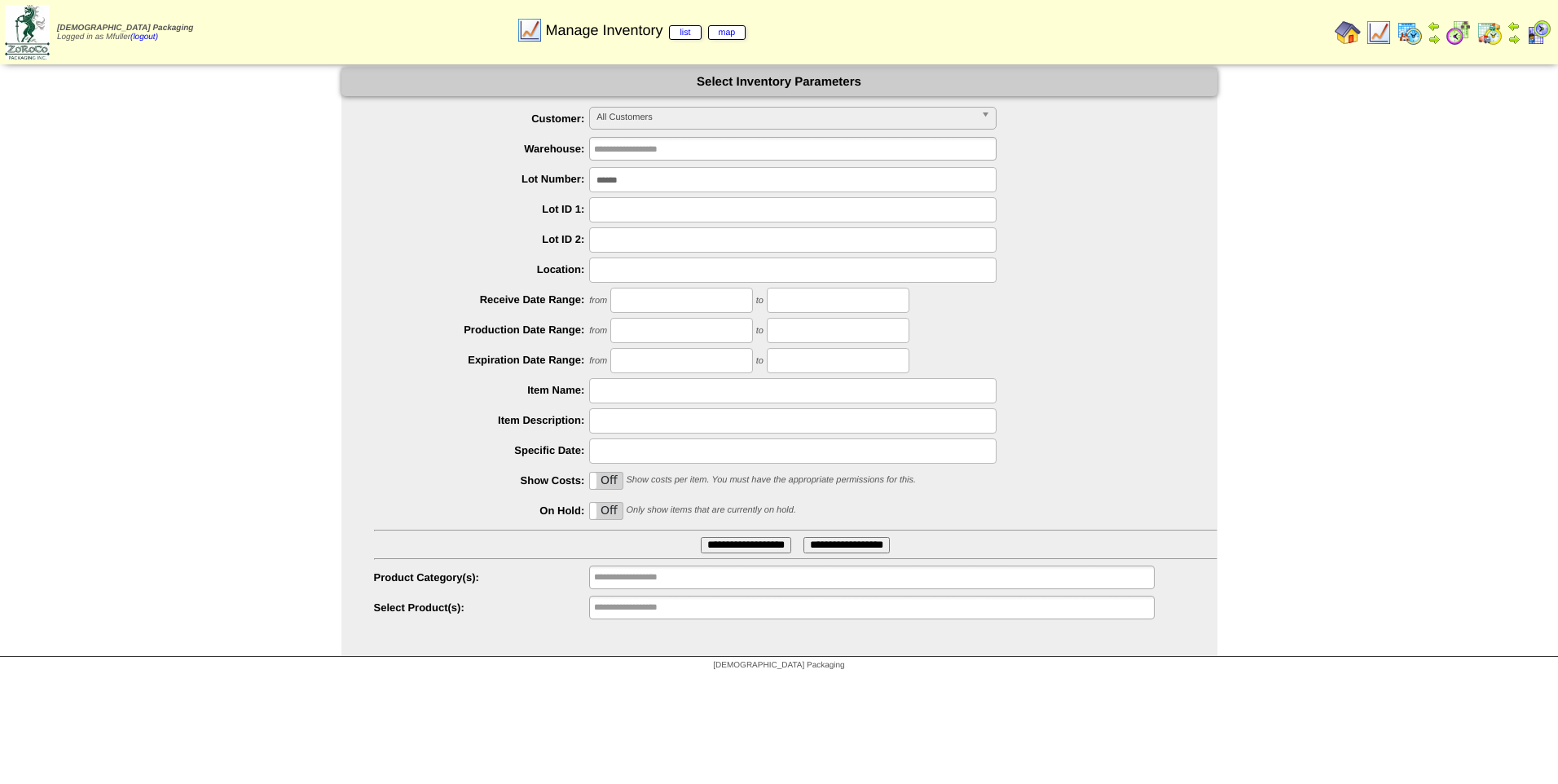
drag, startPoint x: 646, startPoint y: 179, endPoint x: 466, endPoint y: 169, distance: 180.3
click at [466, 169] on div "******" at bounding box center [796, 179] width 843 height 25
click at [618, 175] on input "******" at bounding box center [793, 179] width 408 height 25
type input "*******"
click at [755, 543] on input "**********" at bounding box center [746, 544] width 91 height 17
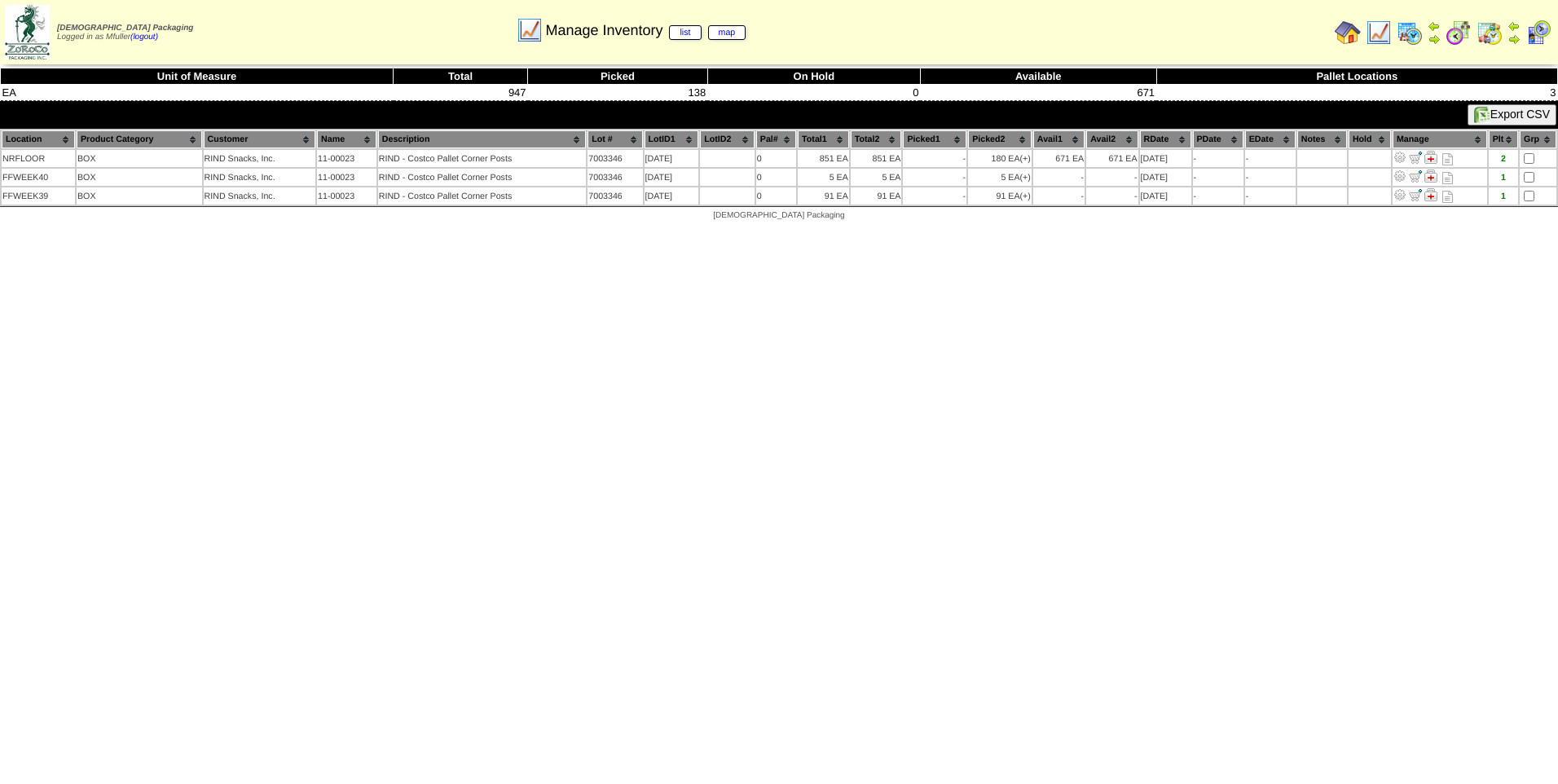
click at [1383, 29] on img at bounding box center [1378, 32] width 26 height 26
